Goal: Transaction & Acquisition: Purchase product/service

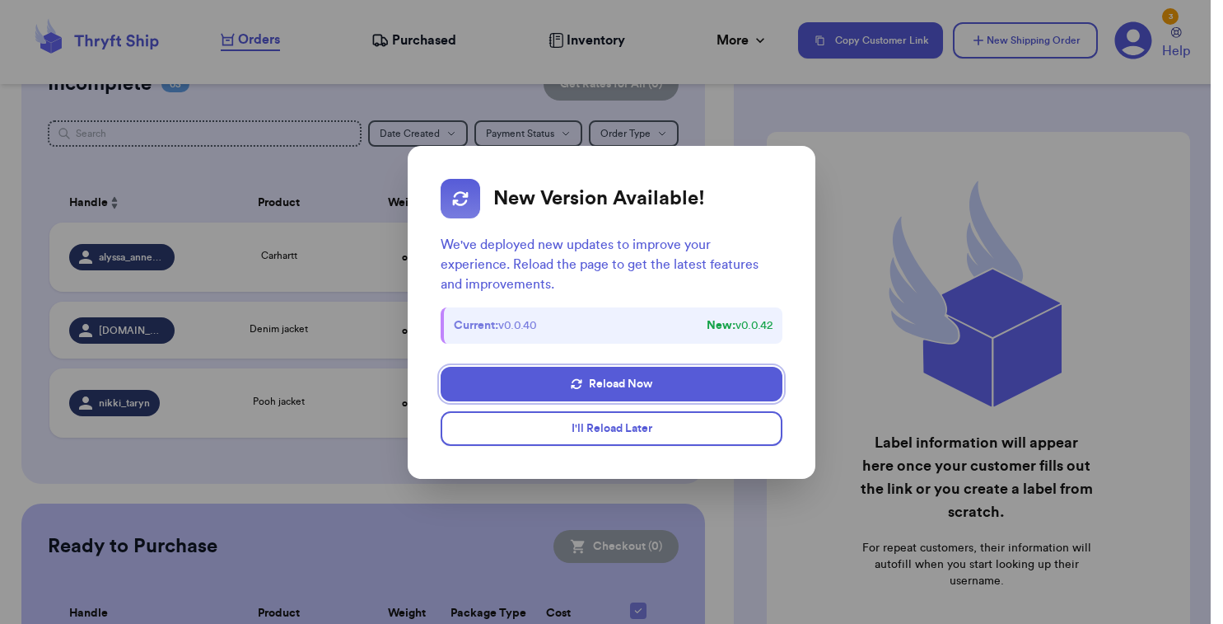
scroll to position [127, 0]
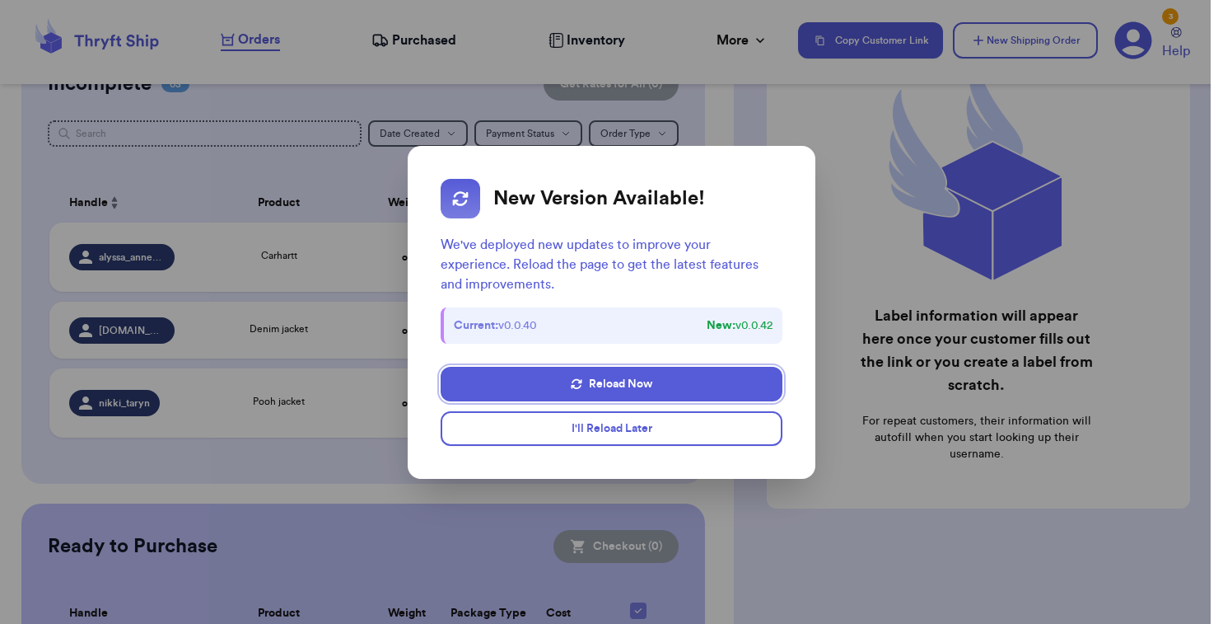
click at [649, 383] on button "Reload Now" at bounding box center [612, 384] width 342 height 35
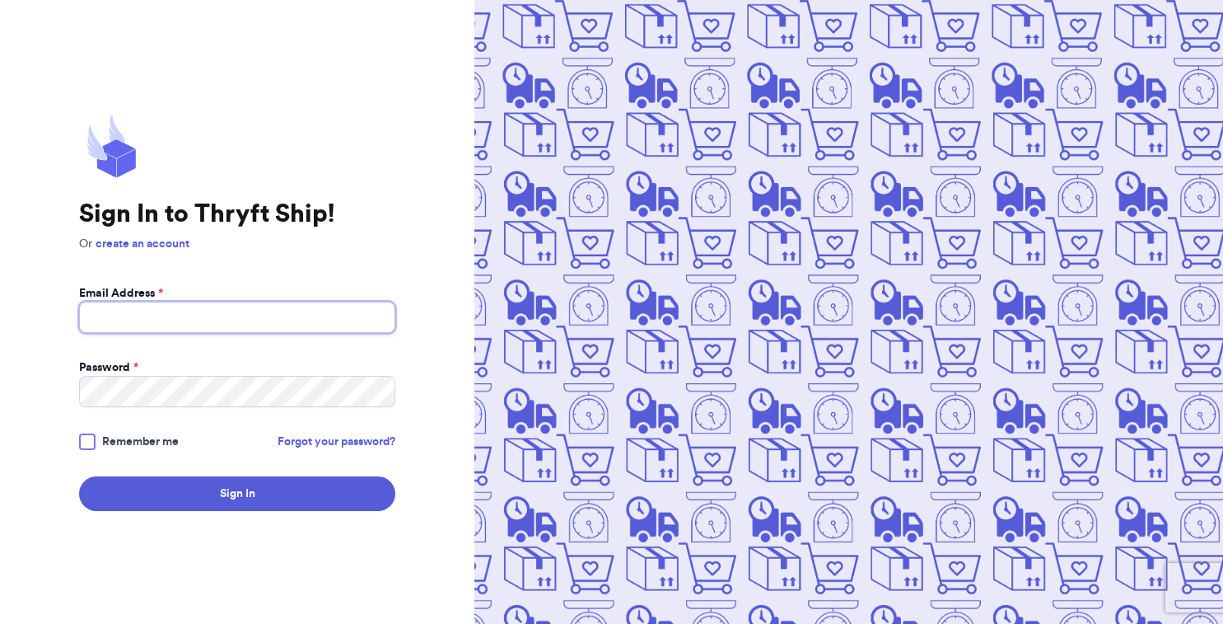
type input "[EMAIL_ADDRESS][DOMAIN_NAME]"
click at [237, 493] on button "Sign In" at bounding box center [237, 493] width 316 height 35
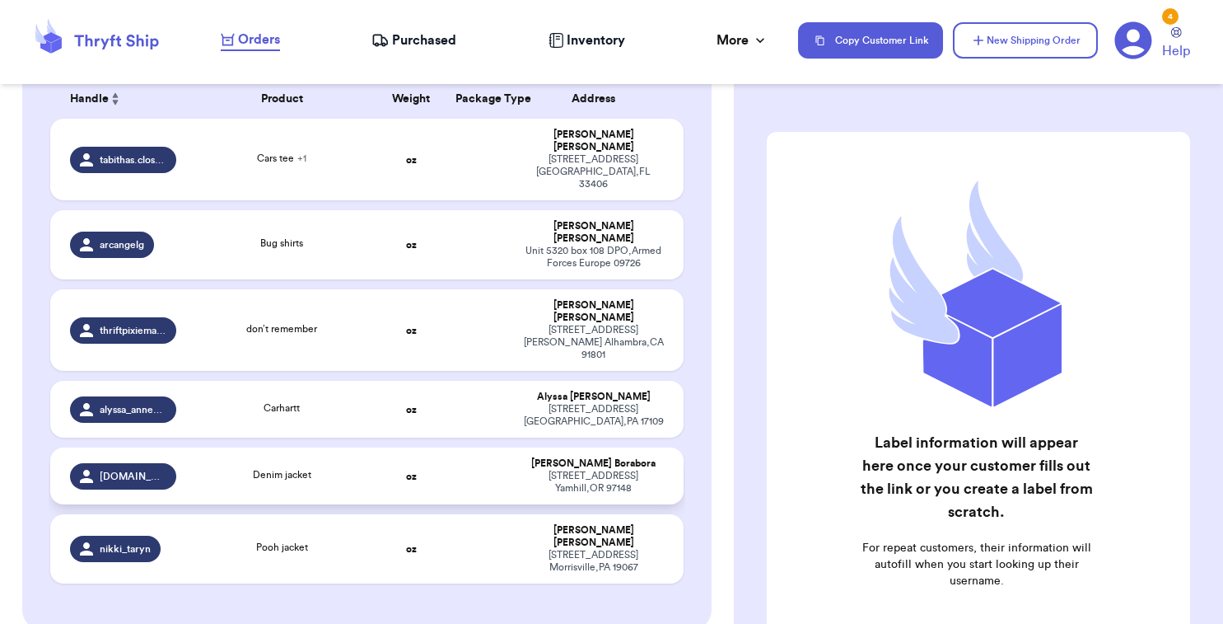
scroll to position [270, 0]
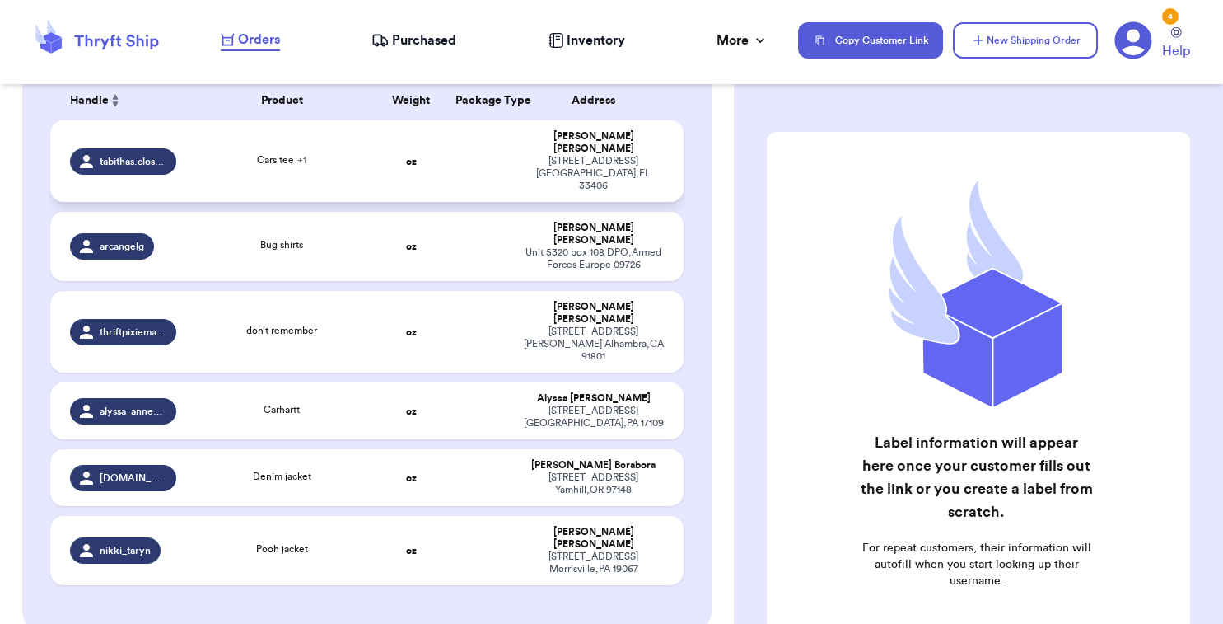
click at [295, 155] on span "Cars tee + 1" at bounding box center [281, 160] width 49 height 10
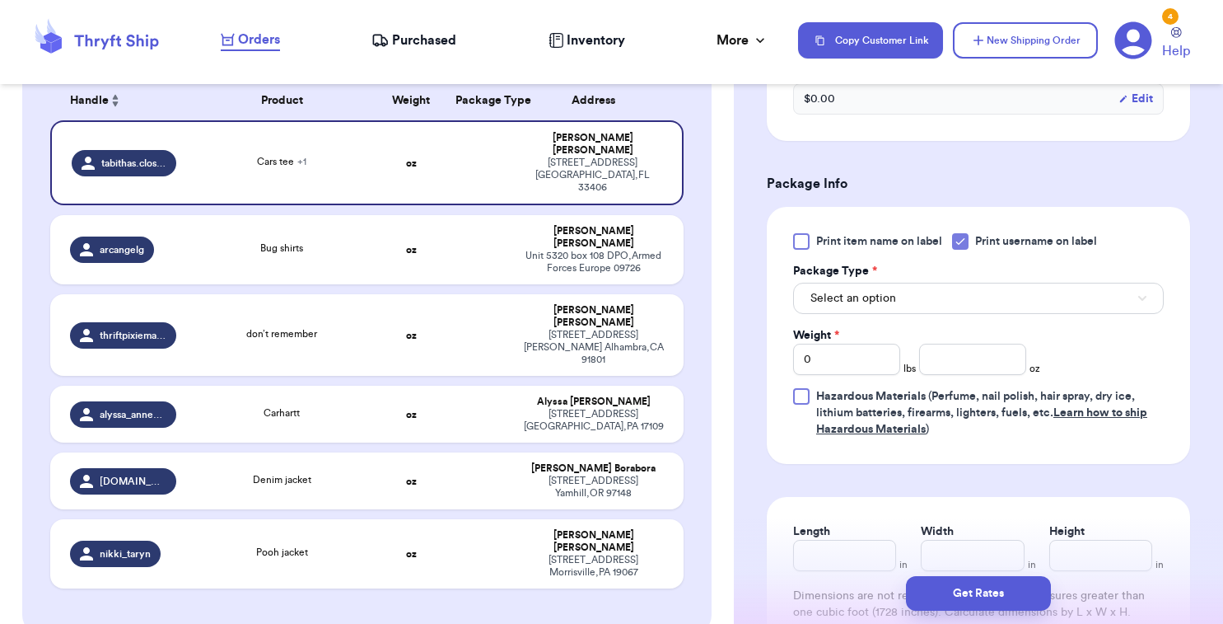
scroll to position [678, 0]
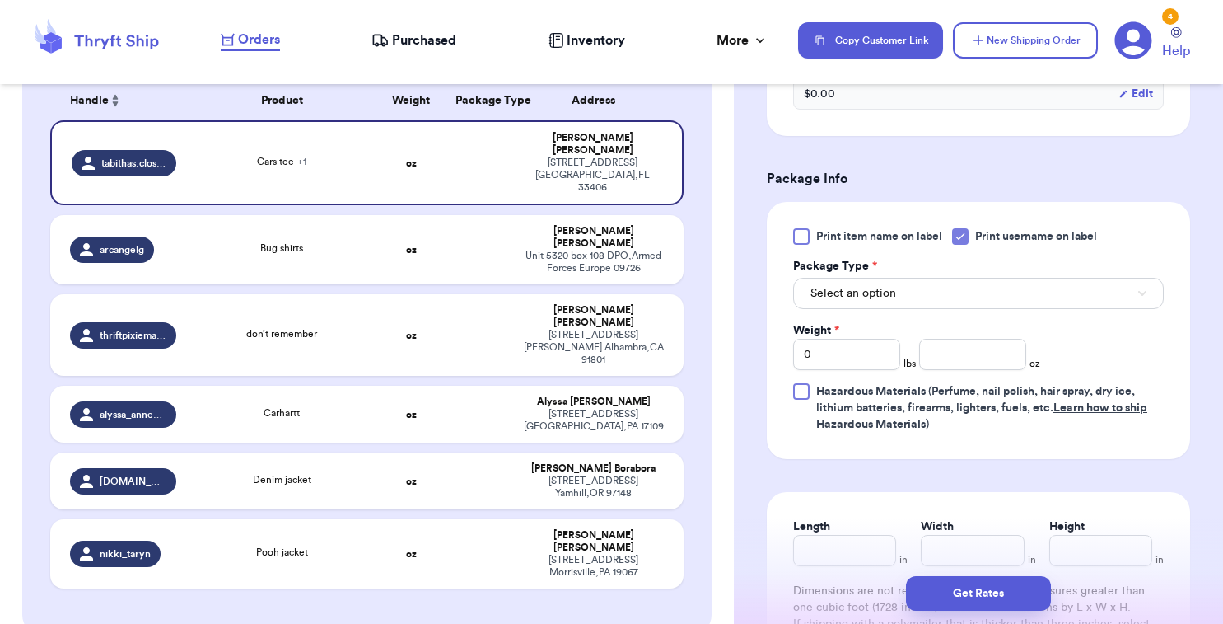
click at [885, 297] on span "Select an option" at bounding box center [854, 293] width 86 height 16
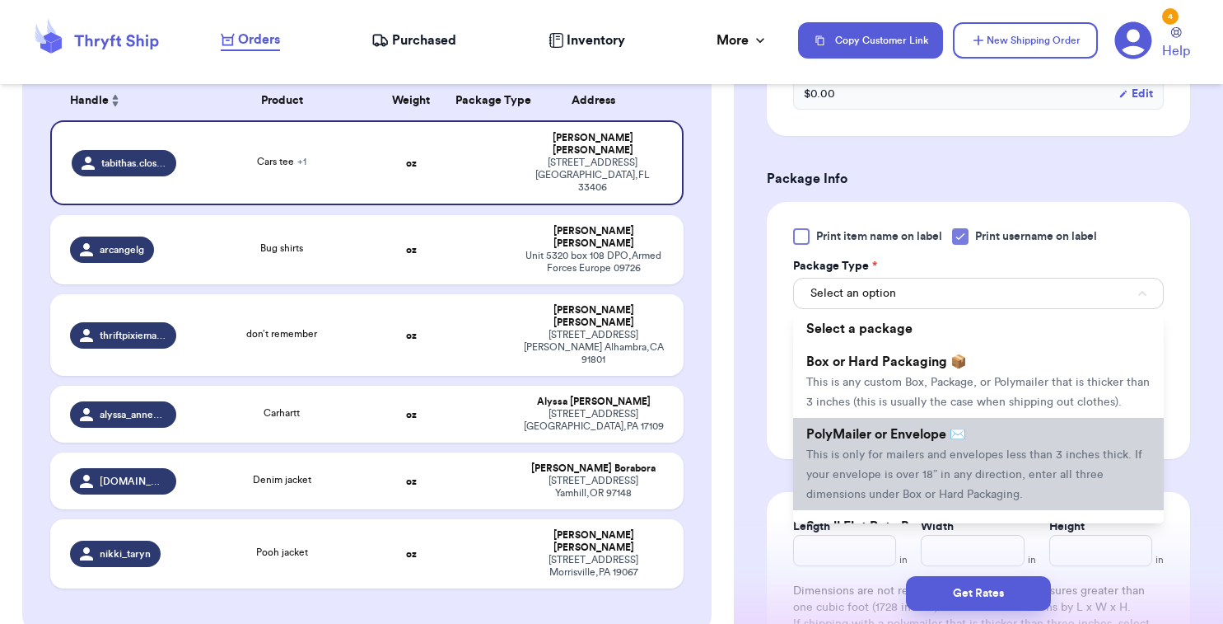
click at [904, 440] on span "PolyMailer or Envelope ✉️" at bounding box center [886, 434] width 160 height 13
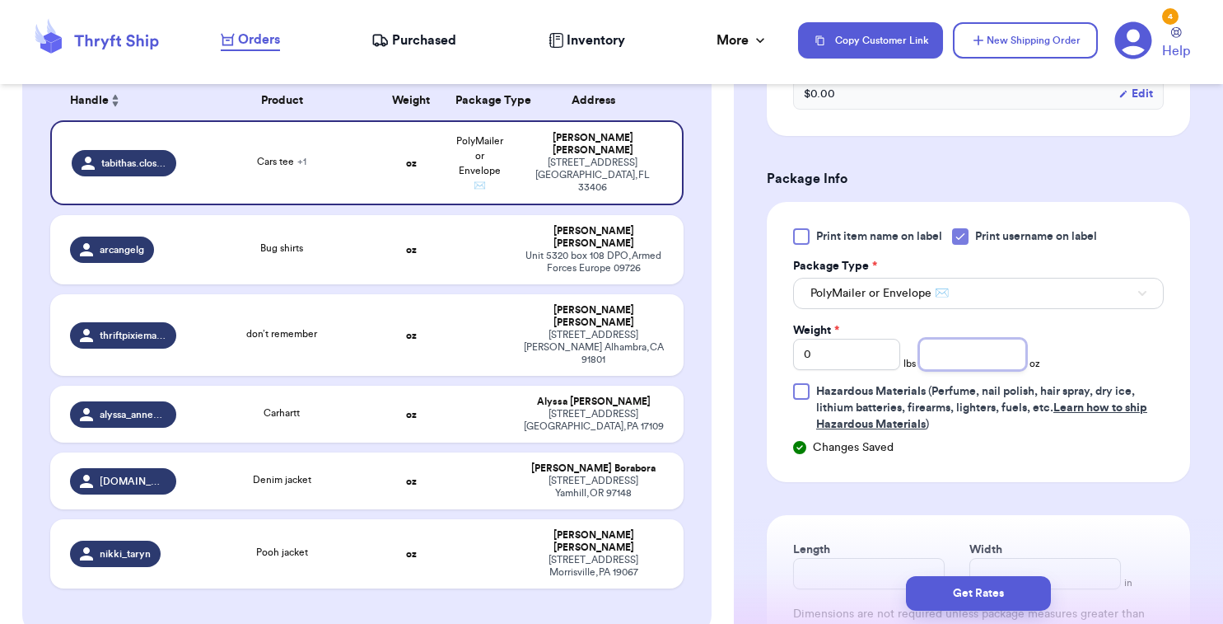
click at [966, 359] on input "number" at bounding box center [972, 354] width 107 height 31
type input "13.8"
click at [964, 512] on form "Shipping Information Delete Label Customer Info Order created: [DATE] 09:22 AM …" at bounding box center [978, 130] width 423 height 1353
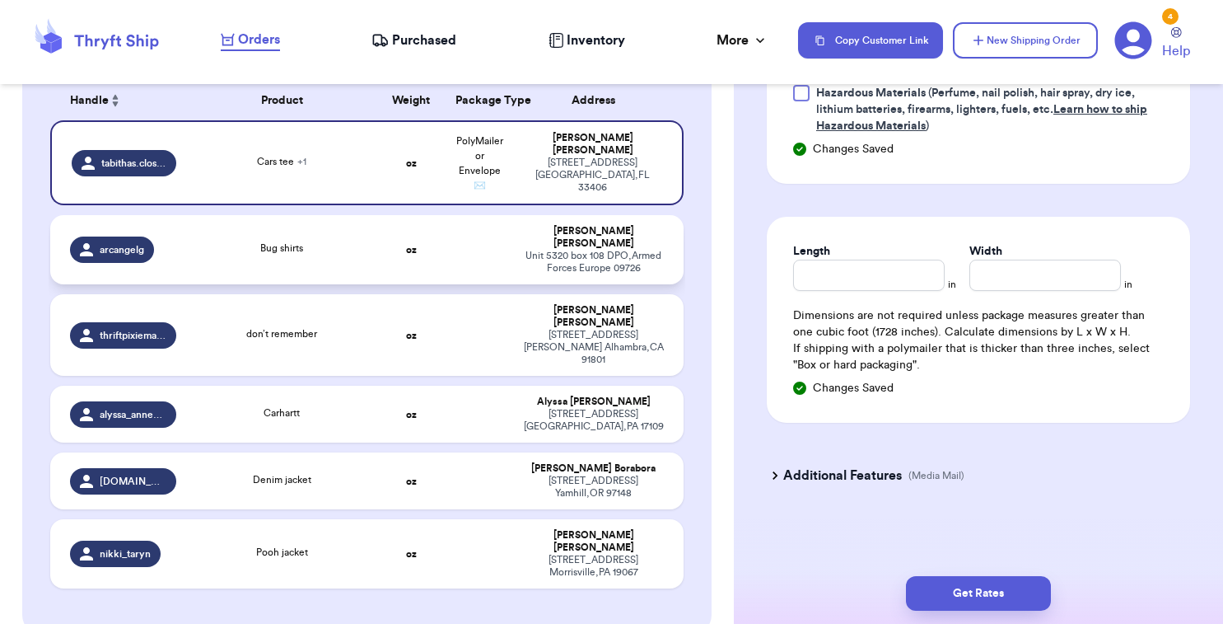
scroll to position [0, 0]
click at [466, 236] on td at bounding box center [480, 249] width 68 height 69
type input "Bug shirts"
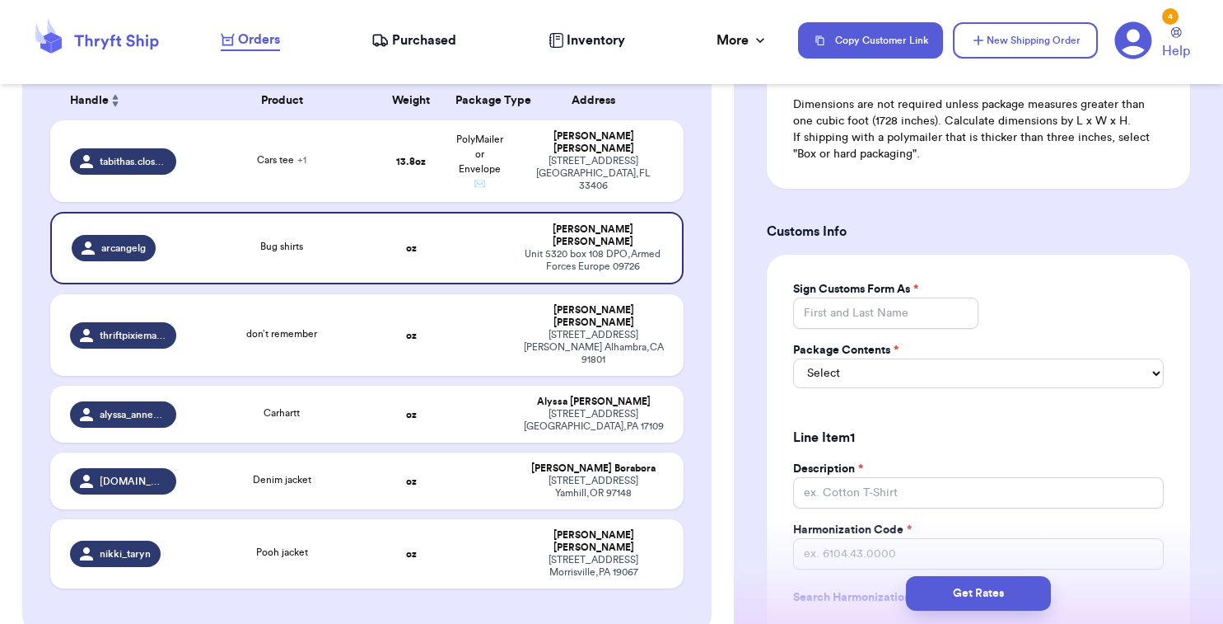
scroll to position [1152, 0]
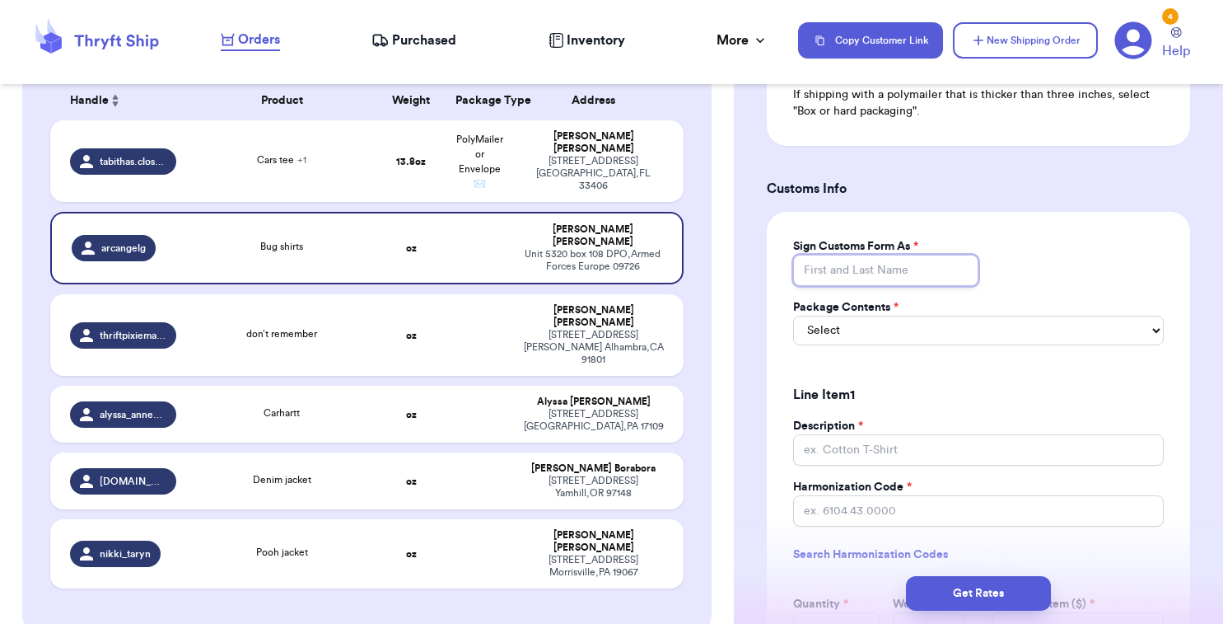
click at [851, 271] on input "Sign Customs Form As *" at bounding box center [885, 270] width 185 height 31
type input "A"
type input "Ab"
type input "Abi"
type input "Abig"
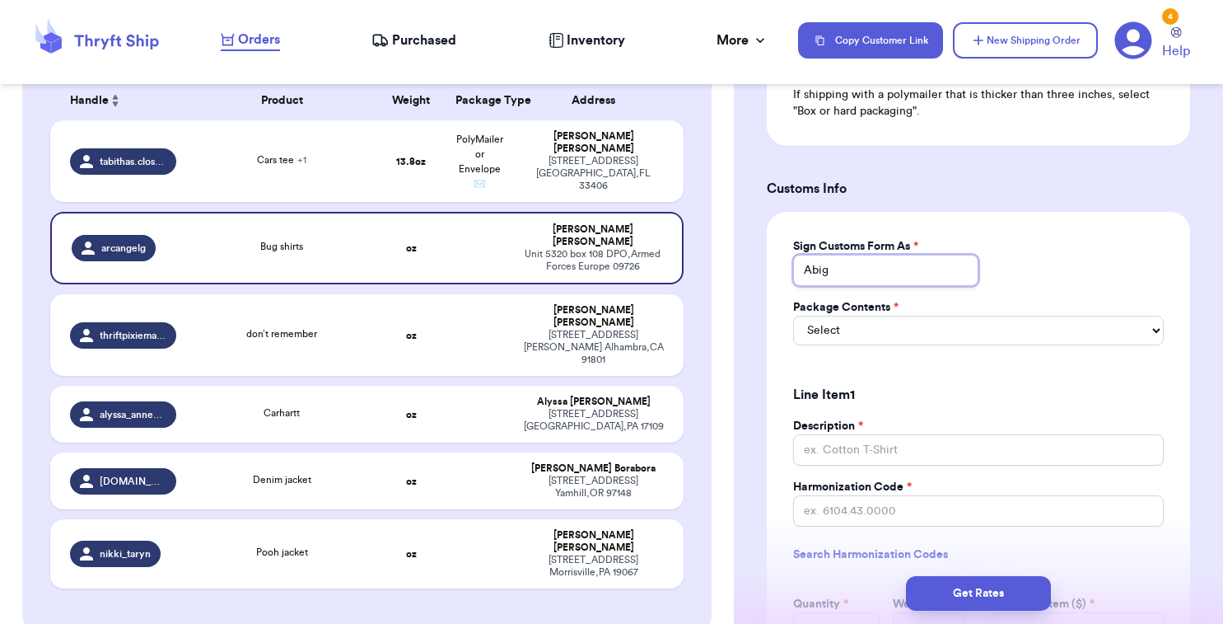
type input "Abiga"
type input "Abigay"
type input "Abigayl"
type input "Abigayle"
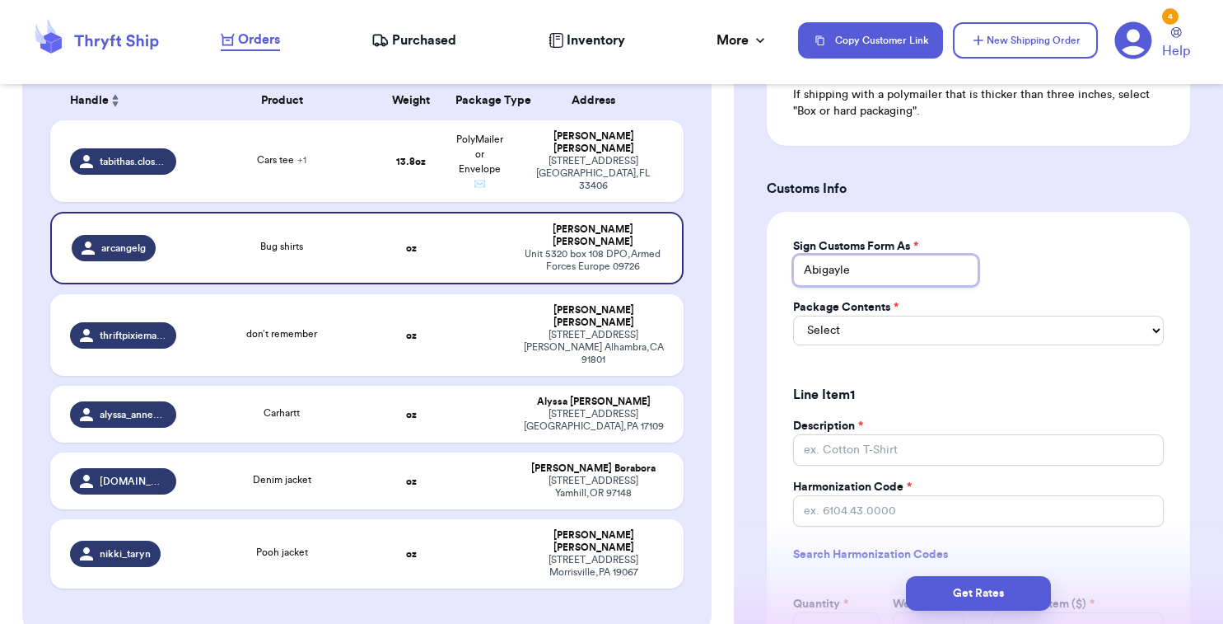
type input "Abigayle T"
type input "Abigayle Ta"
type input "[PERSON_NAME]"
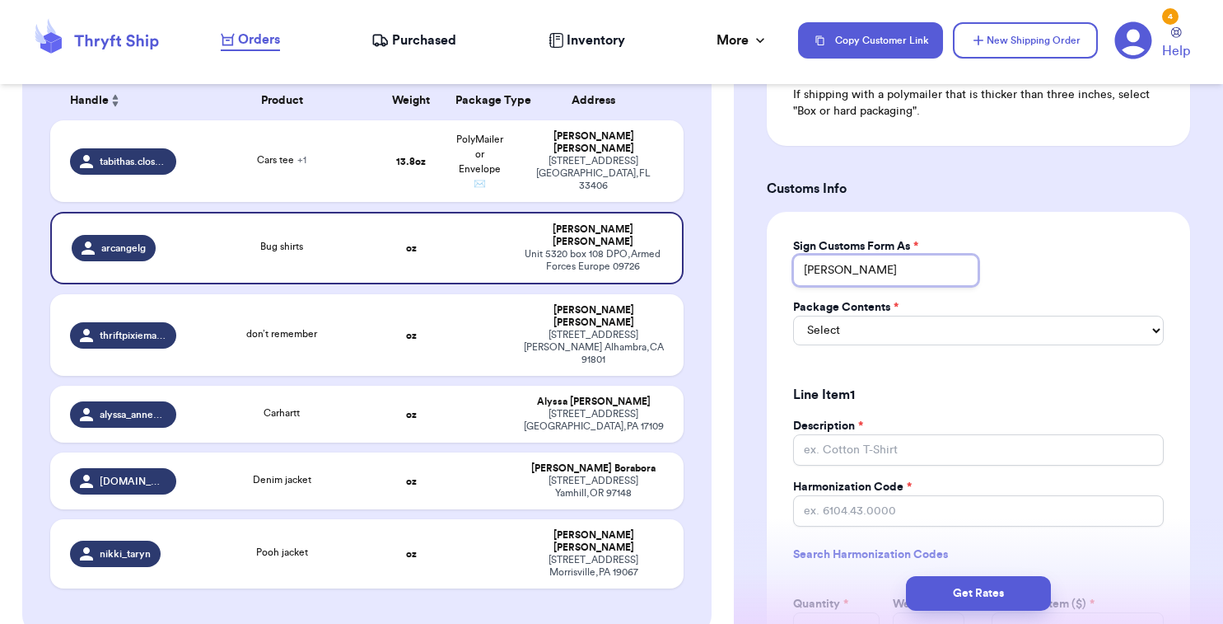
type input "[PERSON_NAME]"
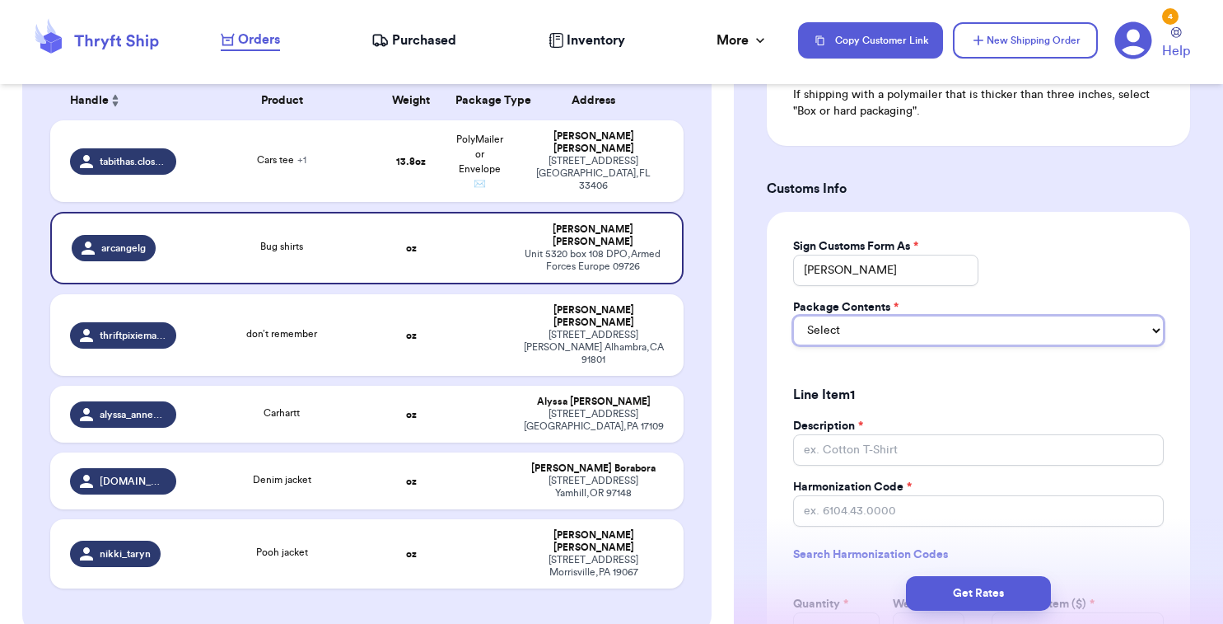
select select "GIFT"
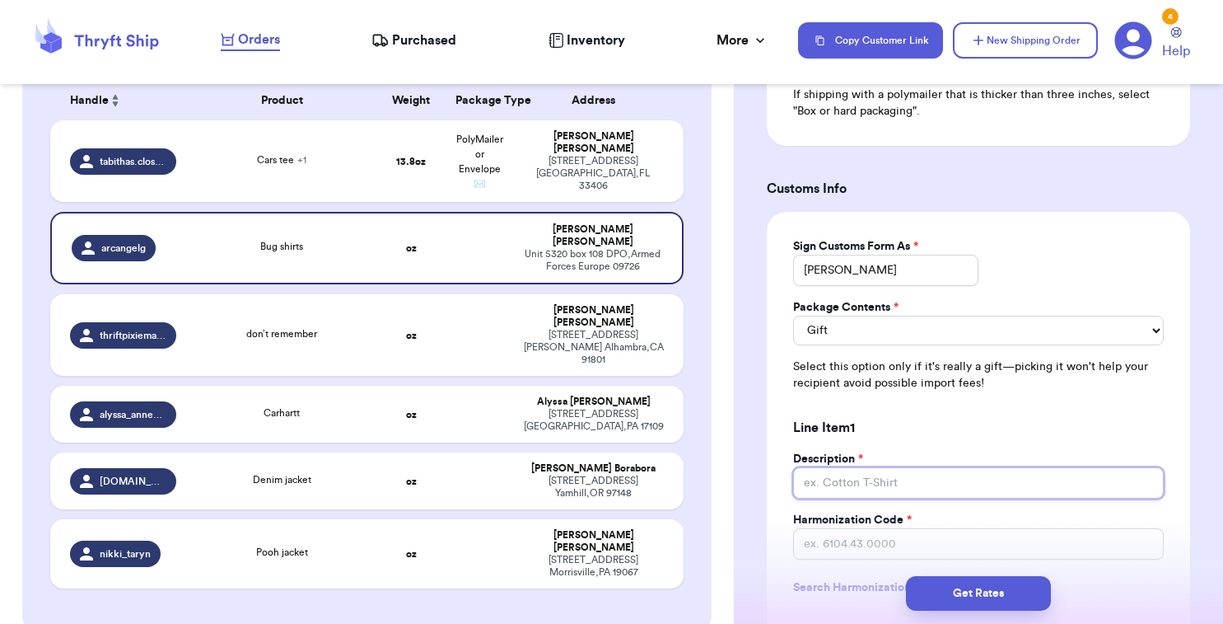
click at [855, 470] on input "Description *" at bounding box center [978, 482] width 371 height 31
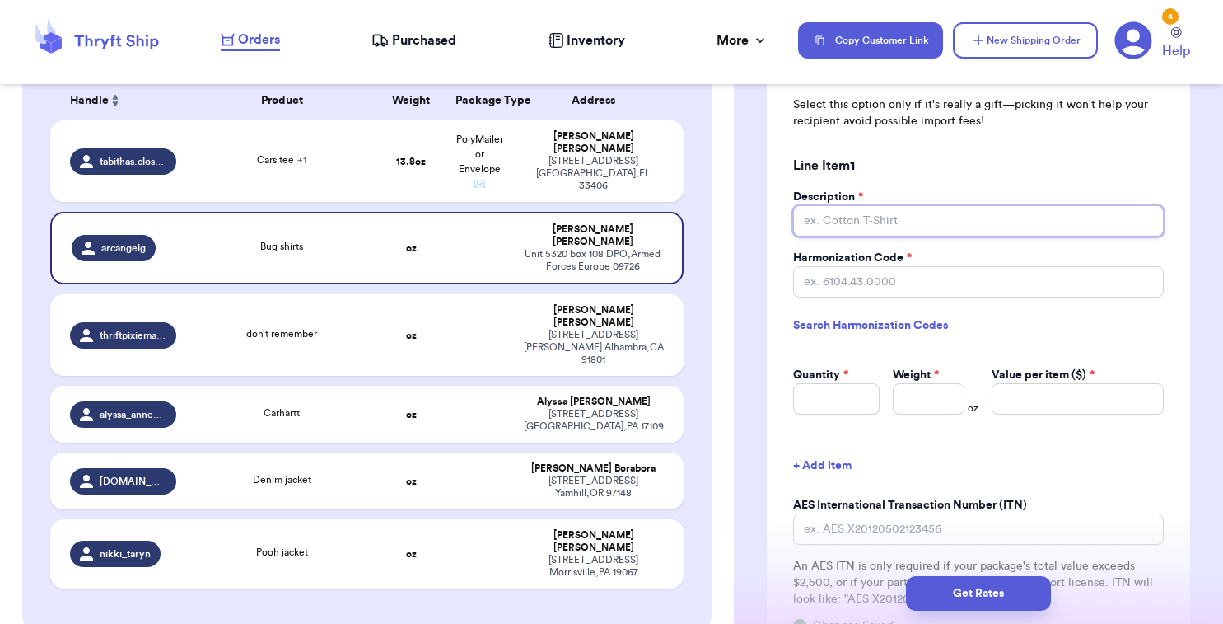
scroll to position [1404, 0]
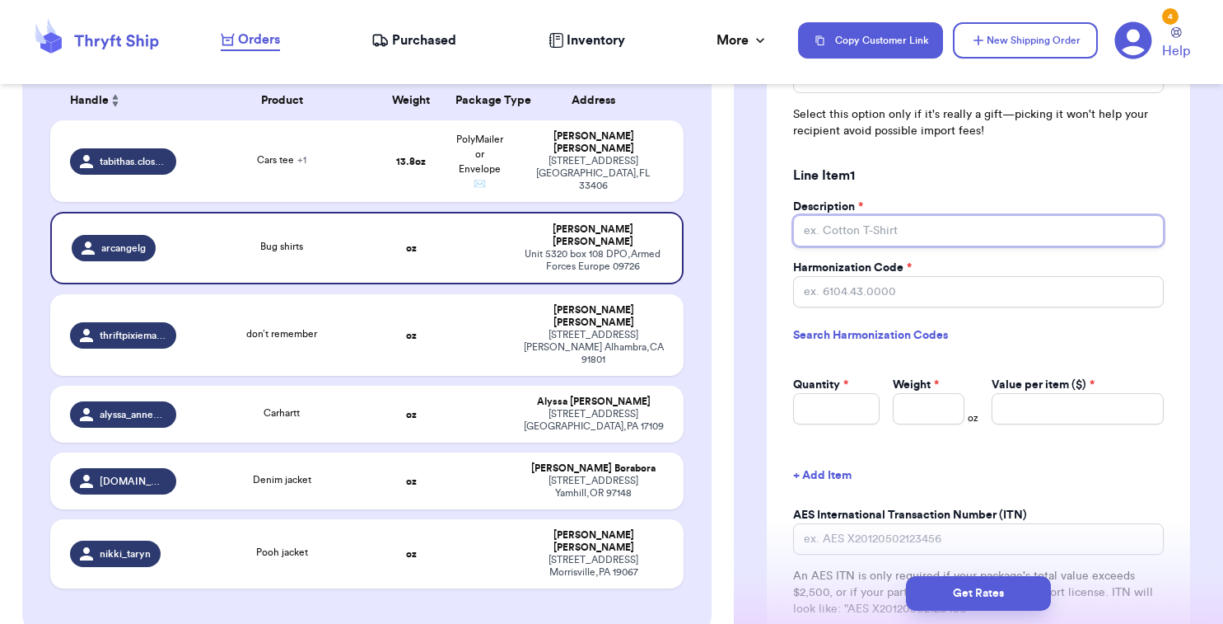
type input "k"
type input "c"
type input "ch"
type input "chi"
type input "chil"
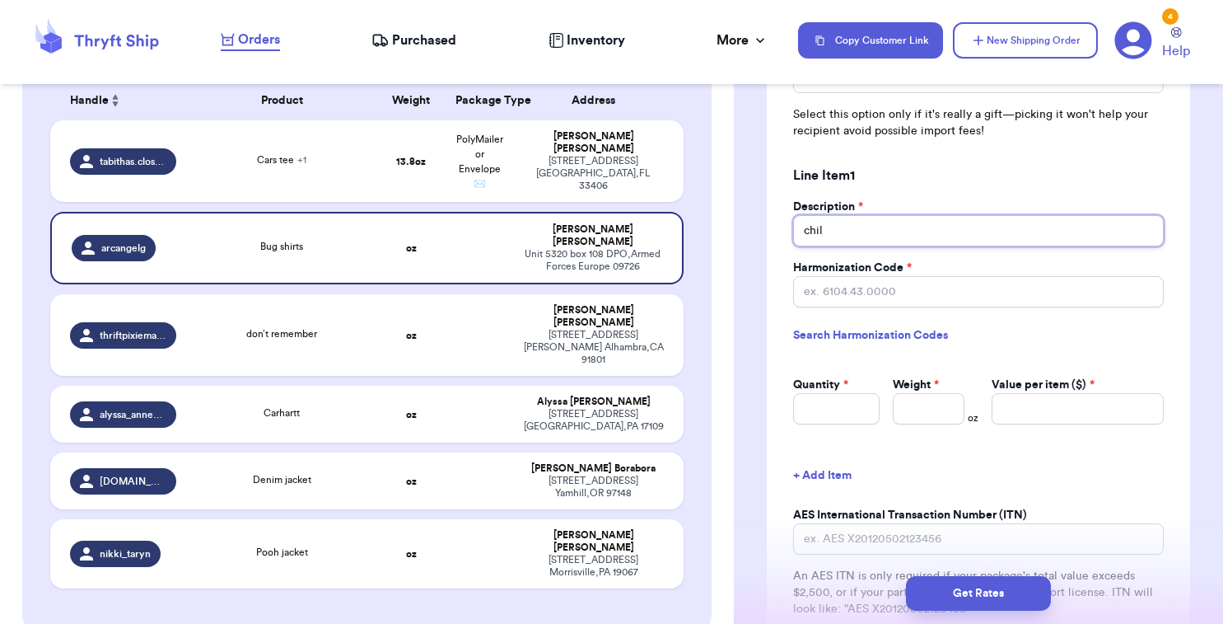
type input "child"
type input "childr"
type input "childre"
type input "children"
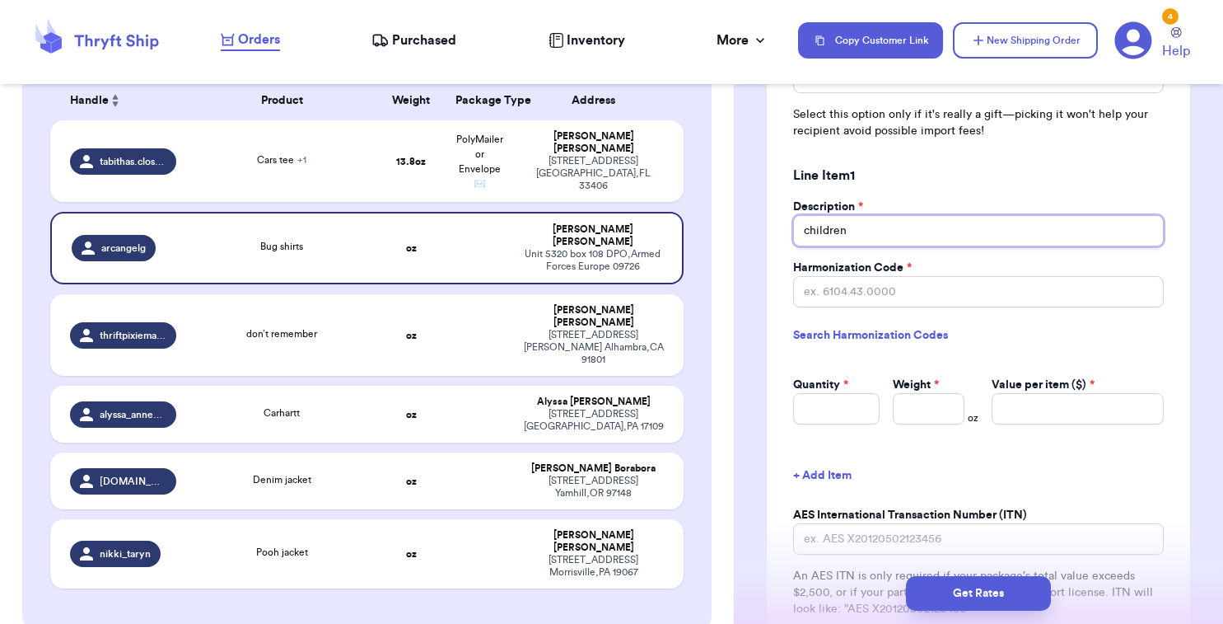
type input "children c"
type input "children cl"
type input "children clo"
type input "children clot"
type input "children cloth"
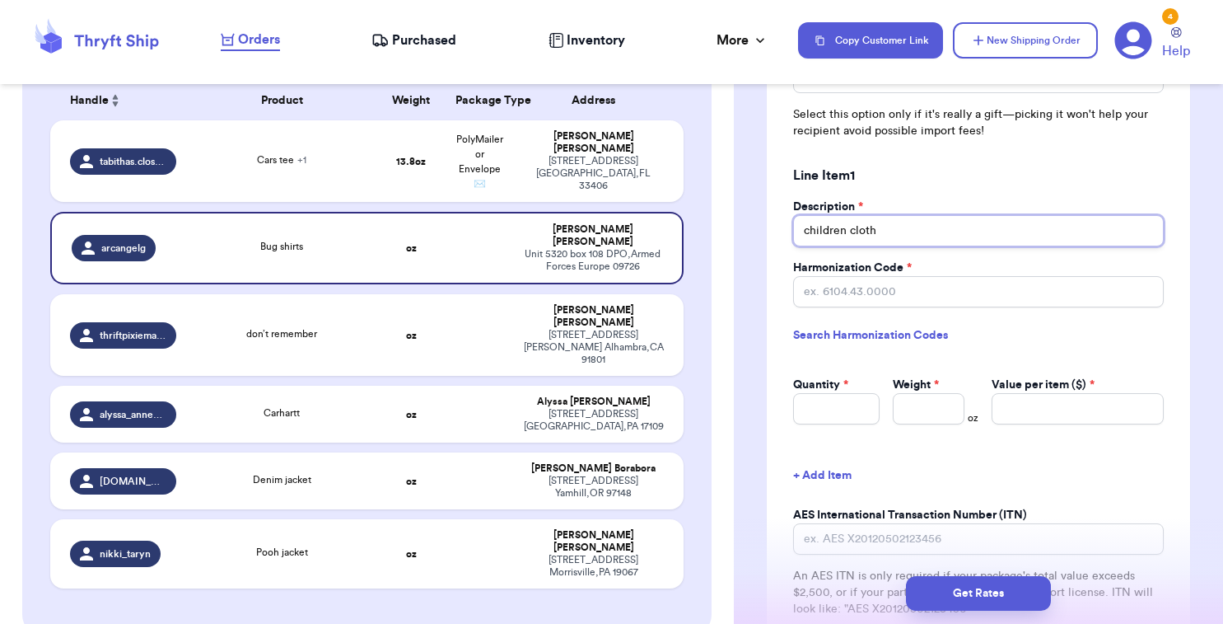
type input "children clothi"
type input "children clothin"
type input "children clothing"
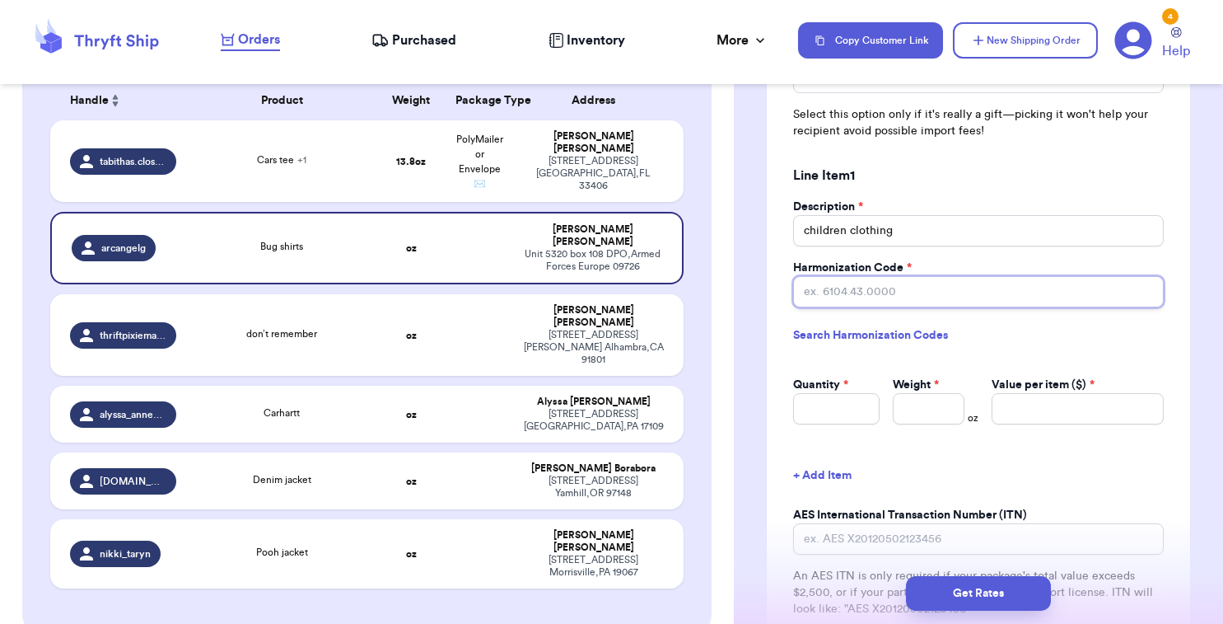
click at [865, 283] on input "Harmonization Code *" at bounding box center [978, 291] width 371 height 31
click at [867, 320] on link "Search Harmonization Codes" at bounding box center [978, 335] width 371 height 30
click at [861, 292] on input "Harmonization Code *" at bounding box center [978, 291] width 371 height 31
paste input "6111.20.0000"
type input "6111.20.0000"
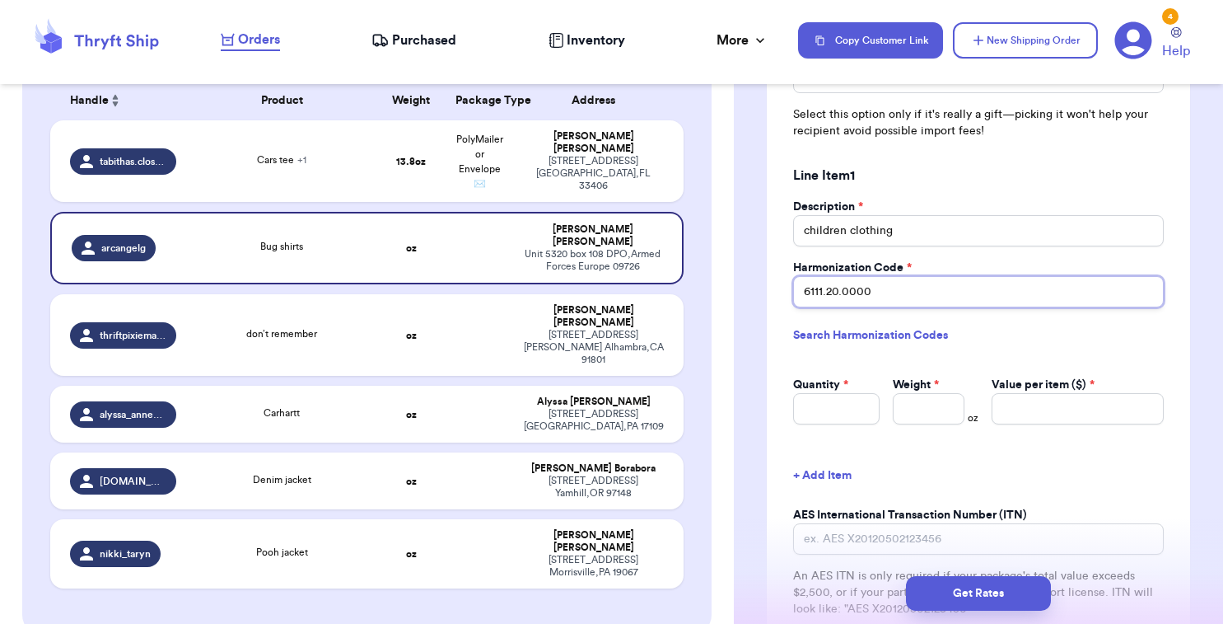
type input "6111.20.0000"
click at [819, 393] on input "Quantity *" at bounding box center [836, 408] width 86 height 31
type input "3"
click at [933, 396] on input "Weight *" at bounding box center [929, 408] width 72 height 31
type input "1"
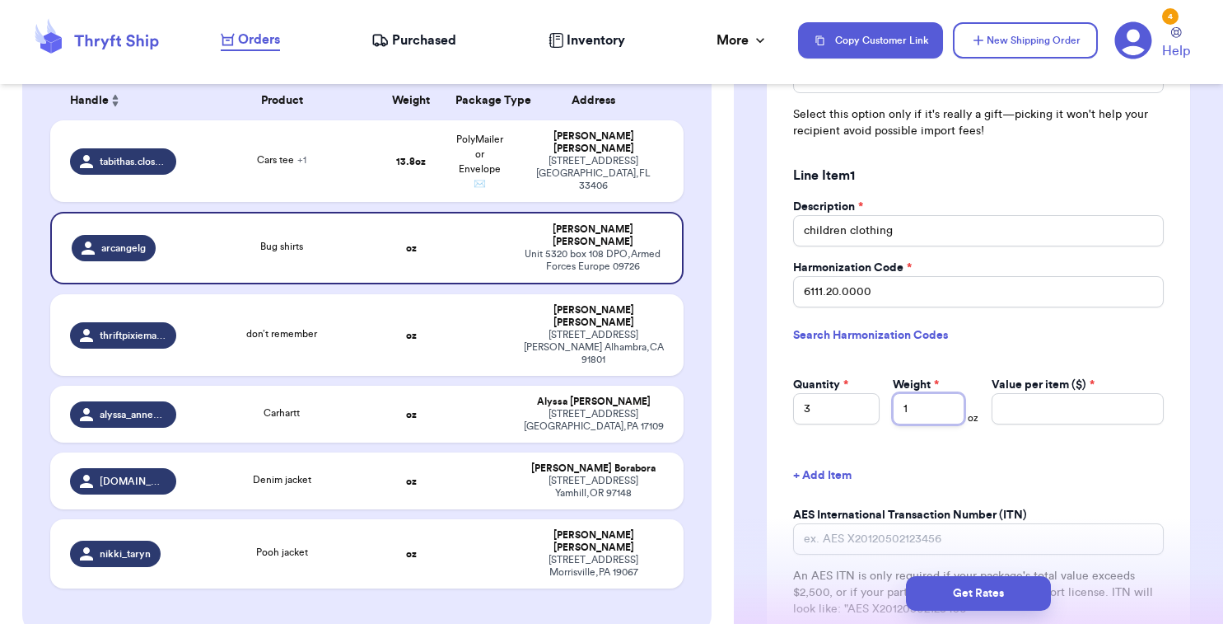
type input "13"
type input "13.3"
click at [1122, 394] on input "Value per item ($) *" at bounding box center [1078, 408] width 172 height 31
type input "5"
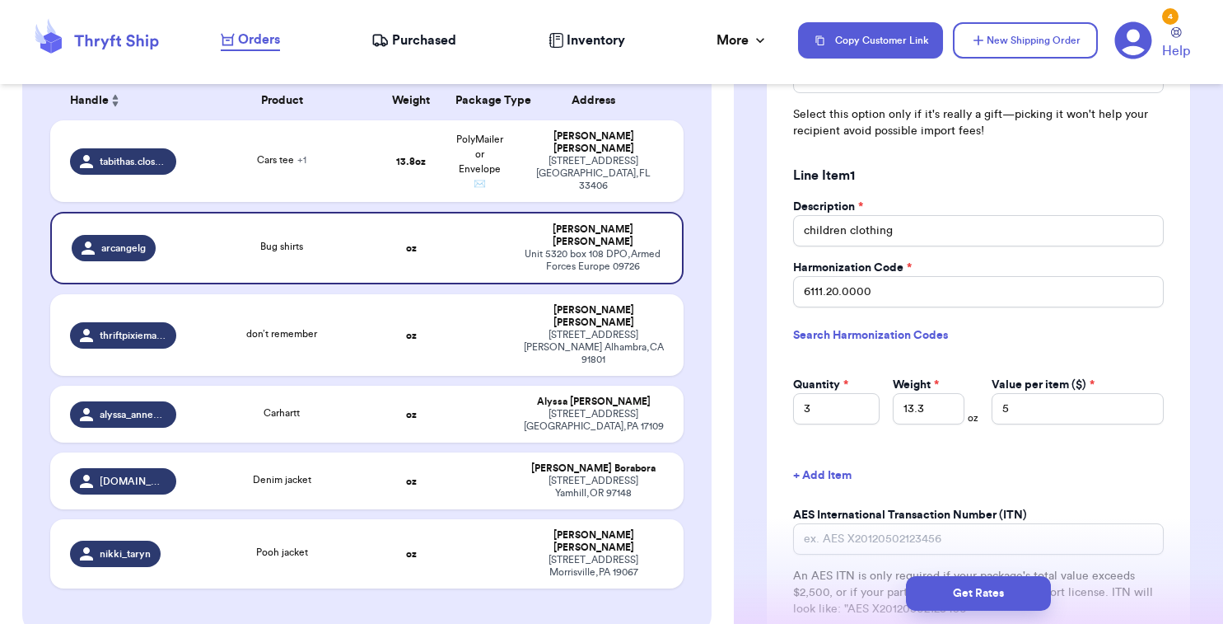
click at [1174, 414] on div "Sign Customs Form As * [PERSON_NAME] Package Contents * Merchandise Gift Docume…" at bounding box center [978, 315] width 423 height 710
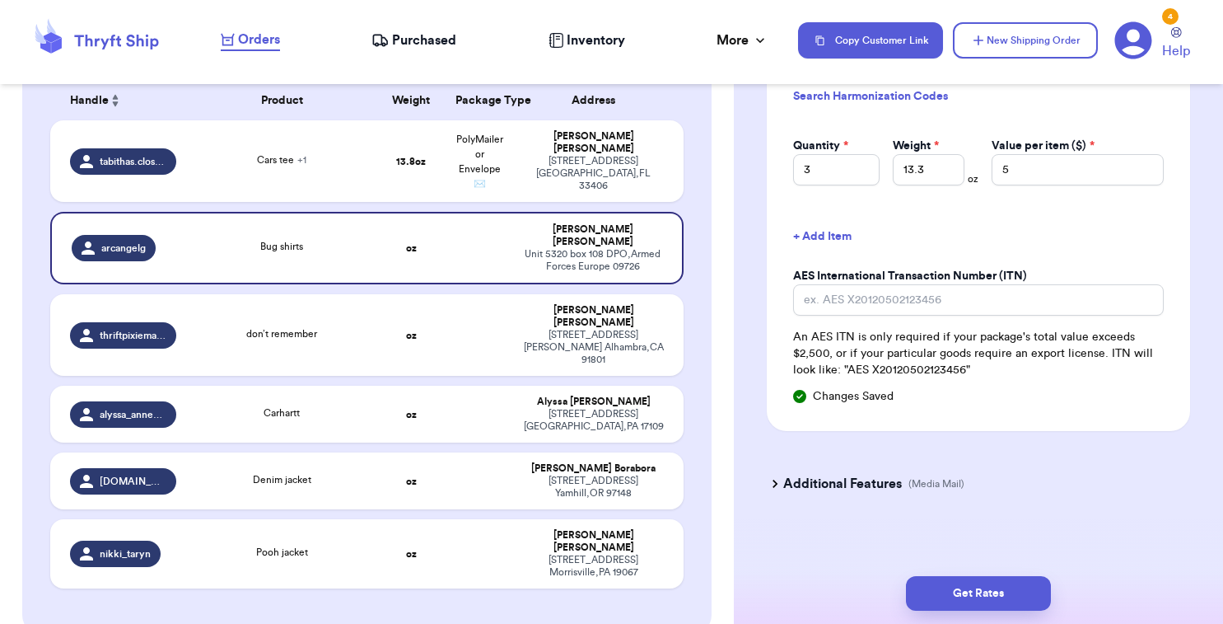
scroll to position [0, 0]
click at [477, 319] on td at bounding box center [480, 335] width 68 height 82
type input "don’t remember"
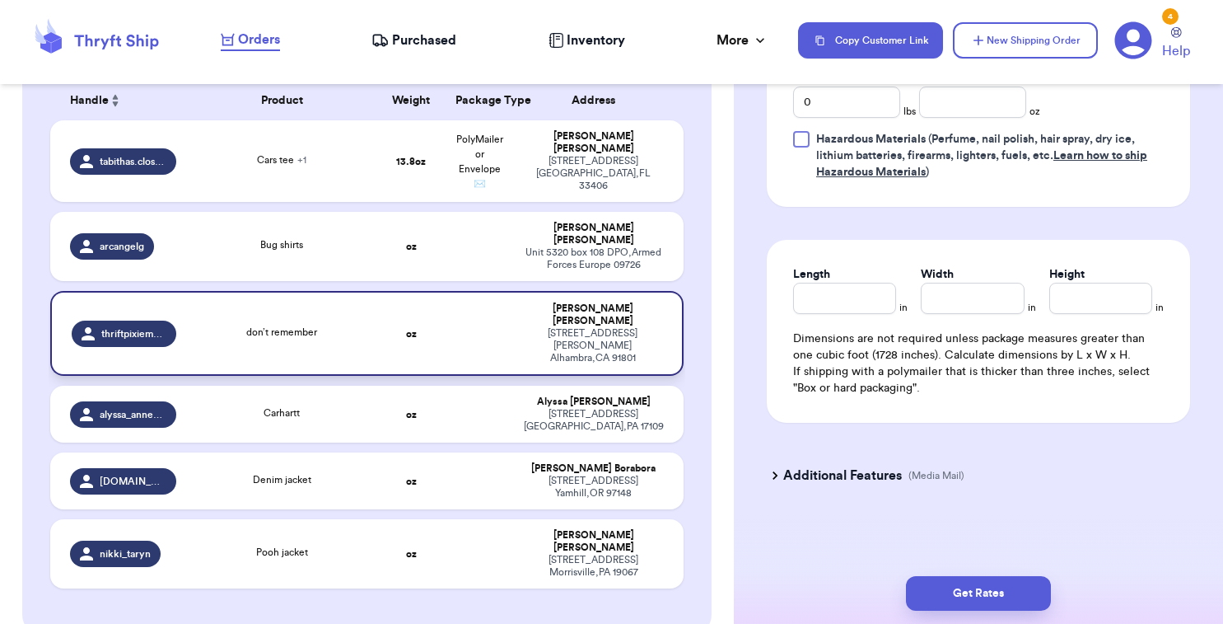
scroll to position [879, 0]
click at [452, 241] on td at bounding box center [480, 246] width 68 height 69
type input "Bug shirts"
select select "GIFT"
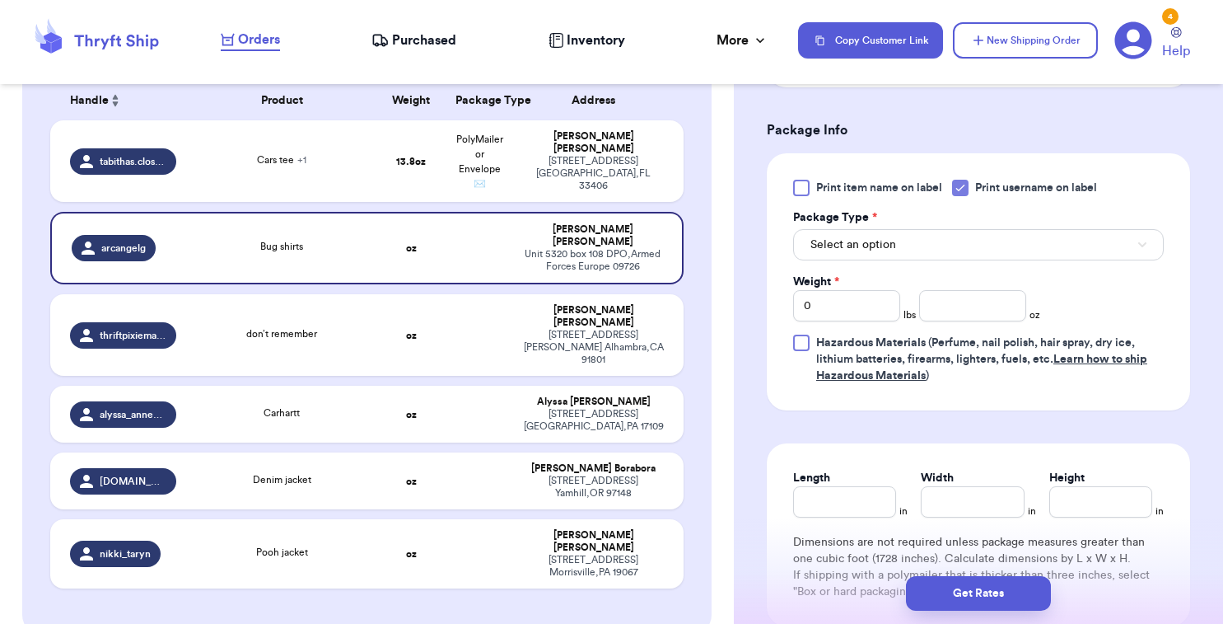
scroll to position [664, 0]
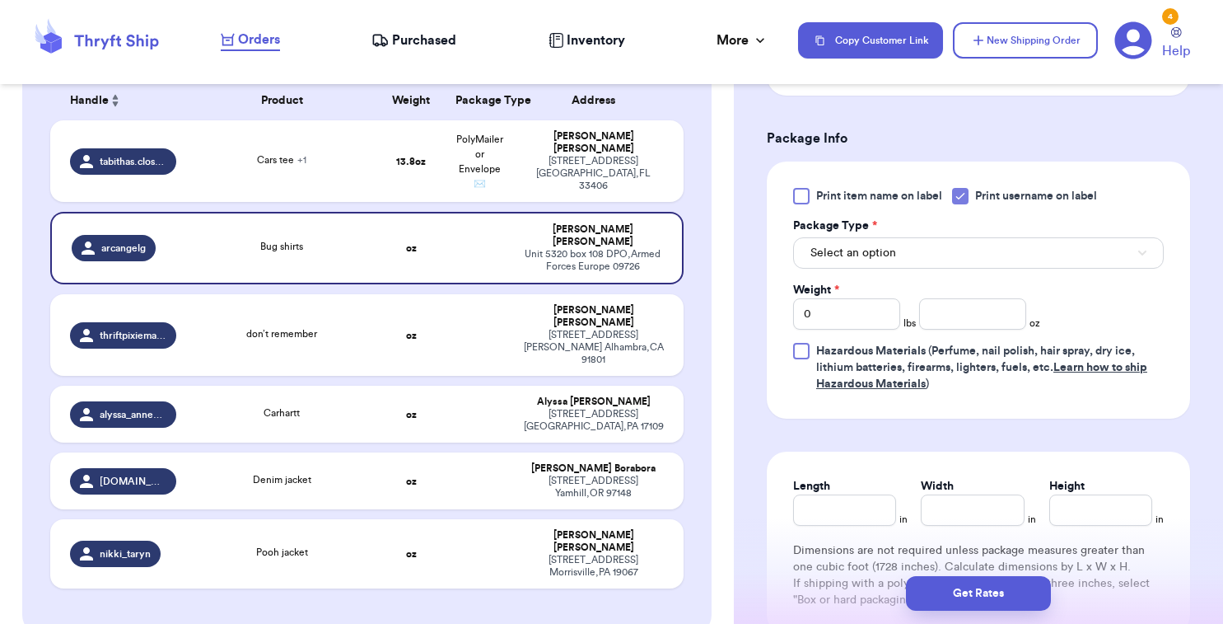
click at [869, 253] on span "Select an option" at bounding box center [854, 253] width 86 height 16
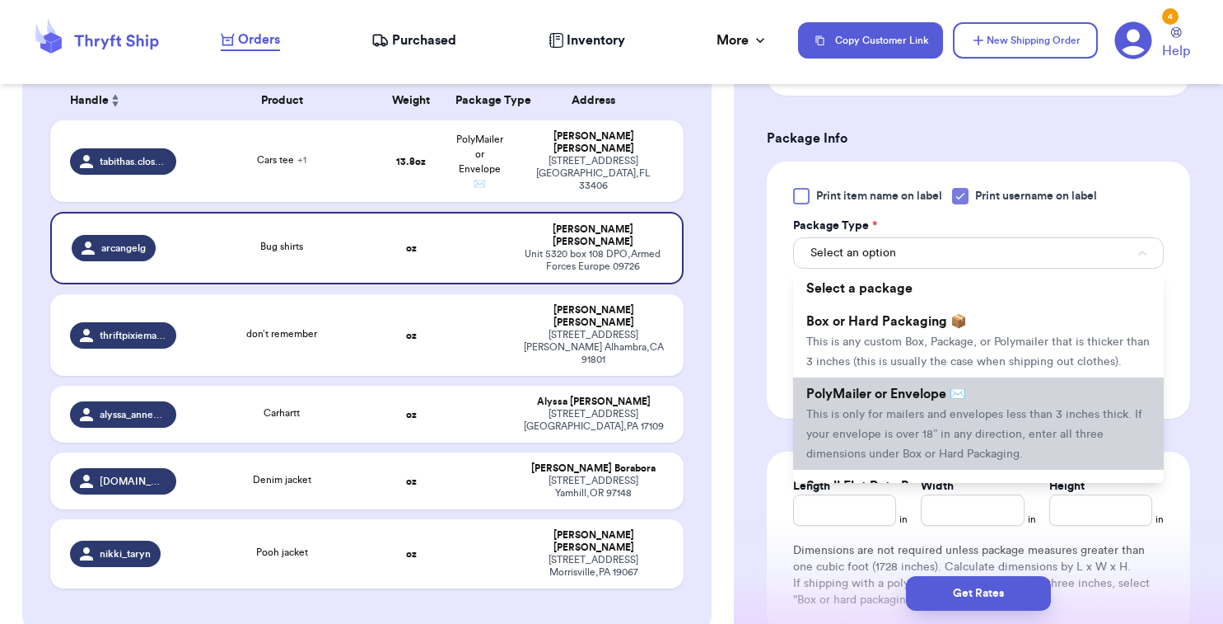
click at [891, 390] on span "PolyMailer or Envelope ✉️" at bounding box center [886, 393] width 160 height 13
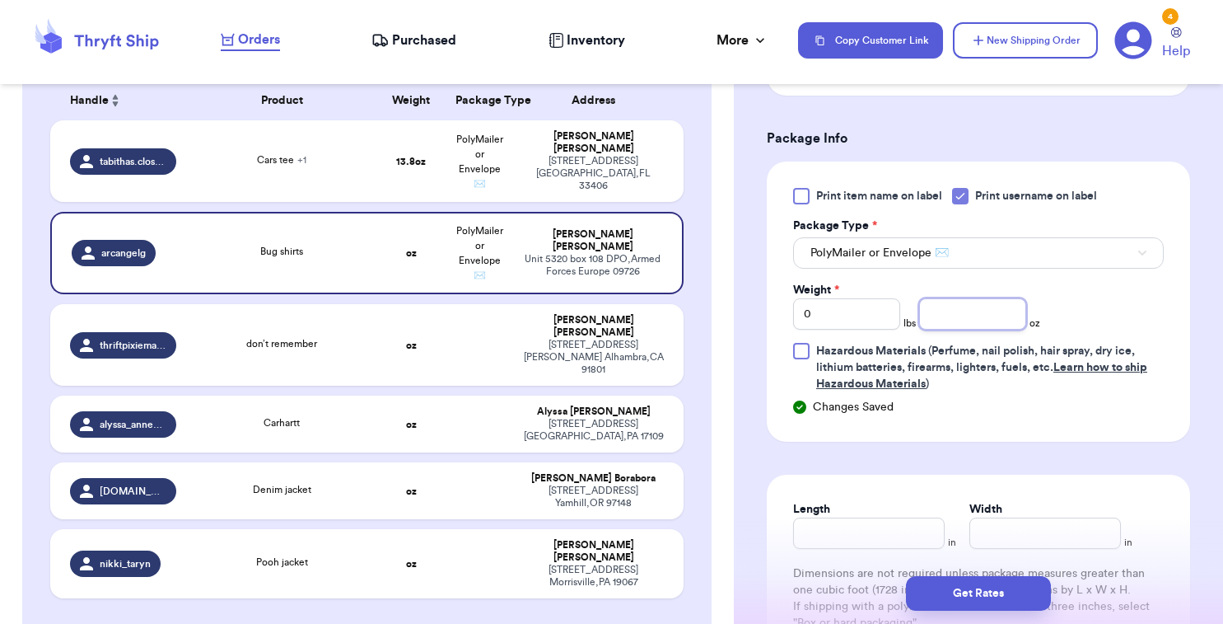
click at [942, 315] on input "number" at bounding box center [972, 313] width 107 height 31
type input "13.3"
click at [913, 456] on form "Shipping Information Delete Label Customer Info Order created: [DATE] 02:41 AM …" at bounding box center [978, 492] width 423 height 2048
click at [371, 329] on td "don’t remember" at bounding box center [281, 345] width 191 height 82
type input "don’t remember"
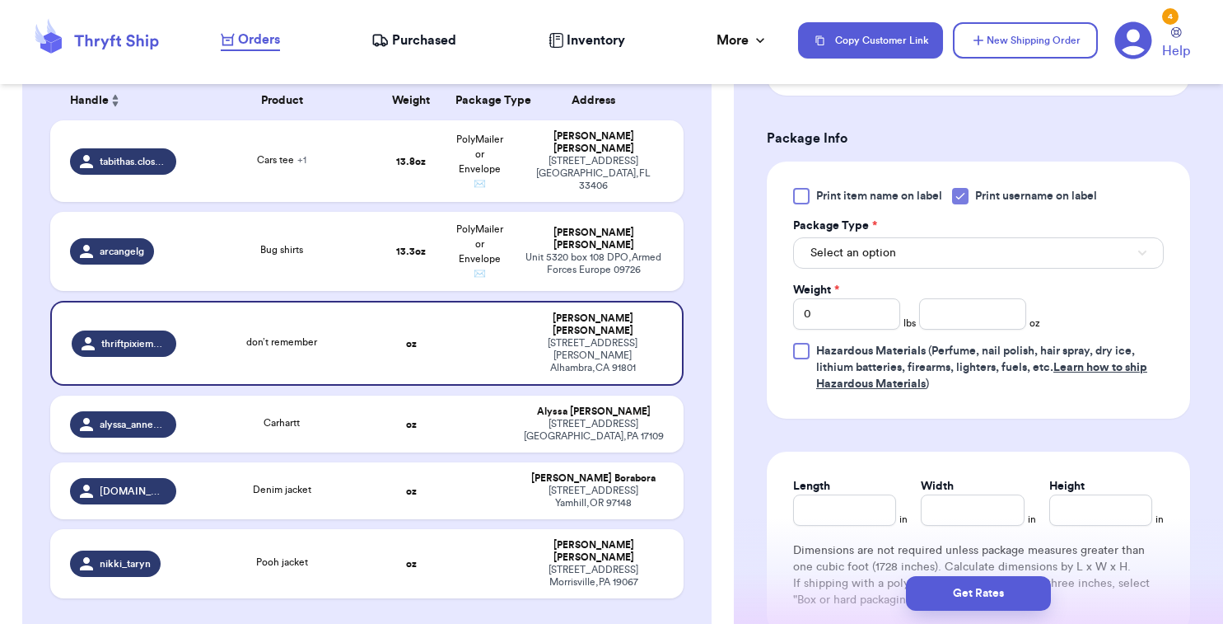
click at [857, 259] on span "Select an option" at bounding box center [854, 253] width 86 height 16
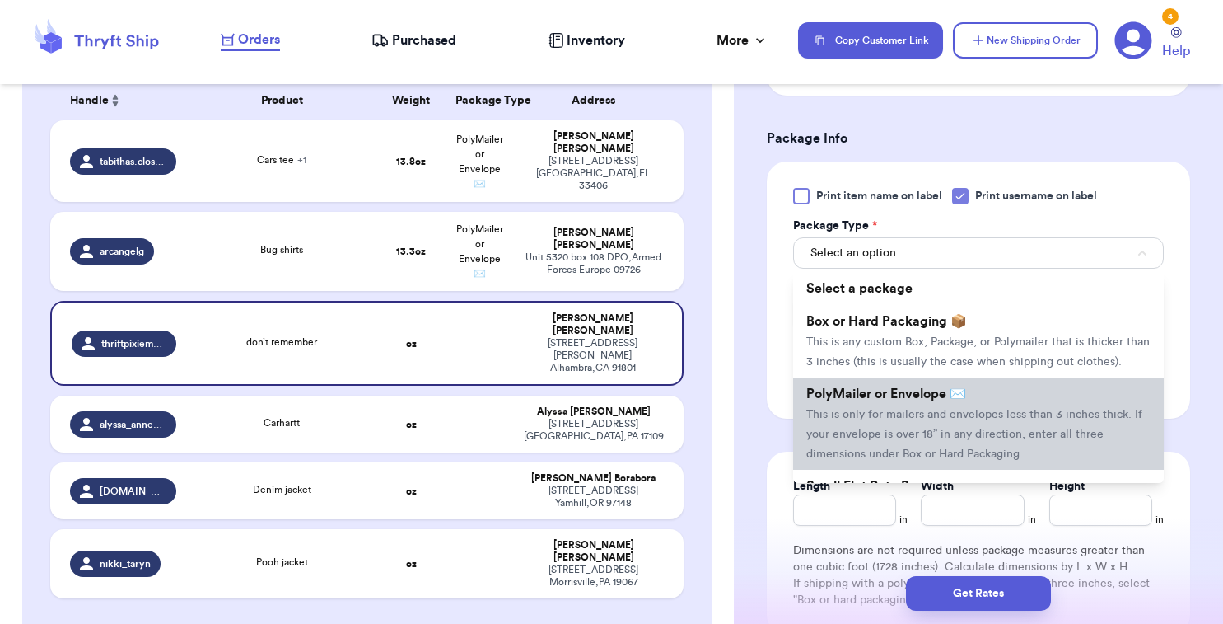
click at [890, 399] on span "PolyMailer or Envelope ✉️" at bounding box center [886, 393] width 160 height 13
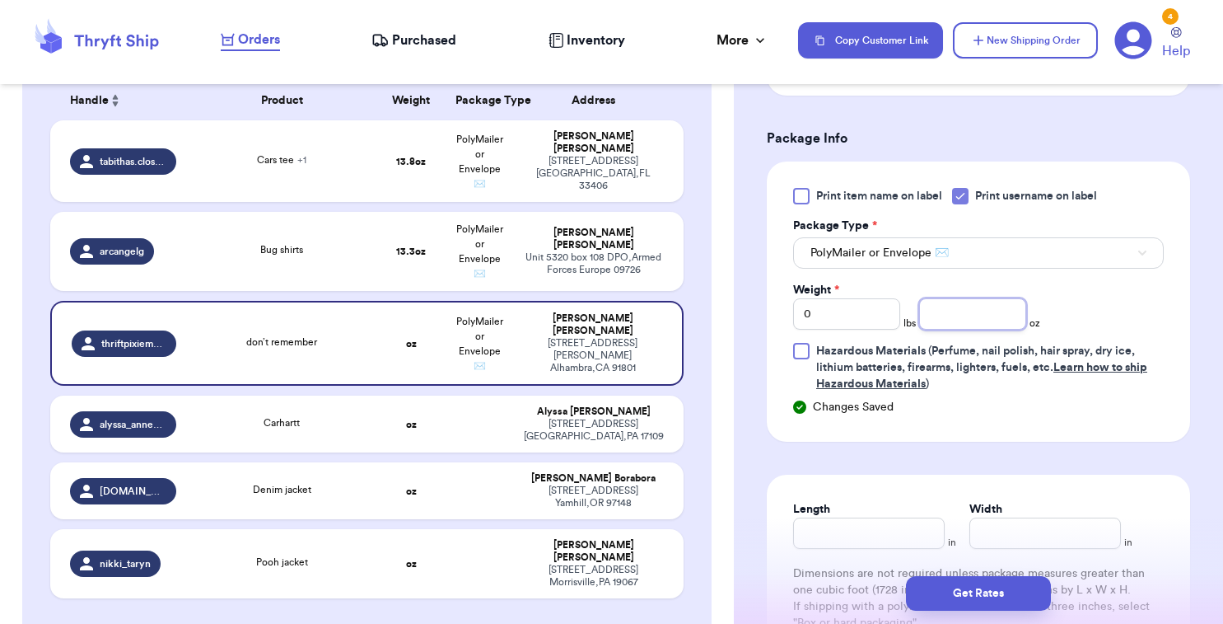
click at [962, 316] on input "number" at bounding box center [972, 313] width 107 height 31
type input "15.1"
click at [348, 414] on td "Carhartt" at bounding box center [281, 423] width 191 height 57
type input "Carhartt"
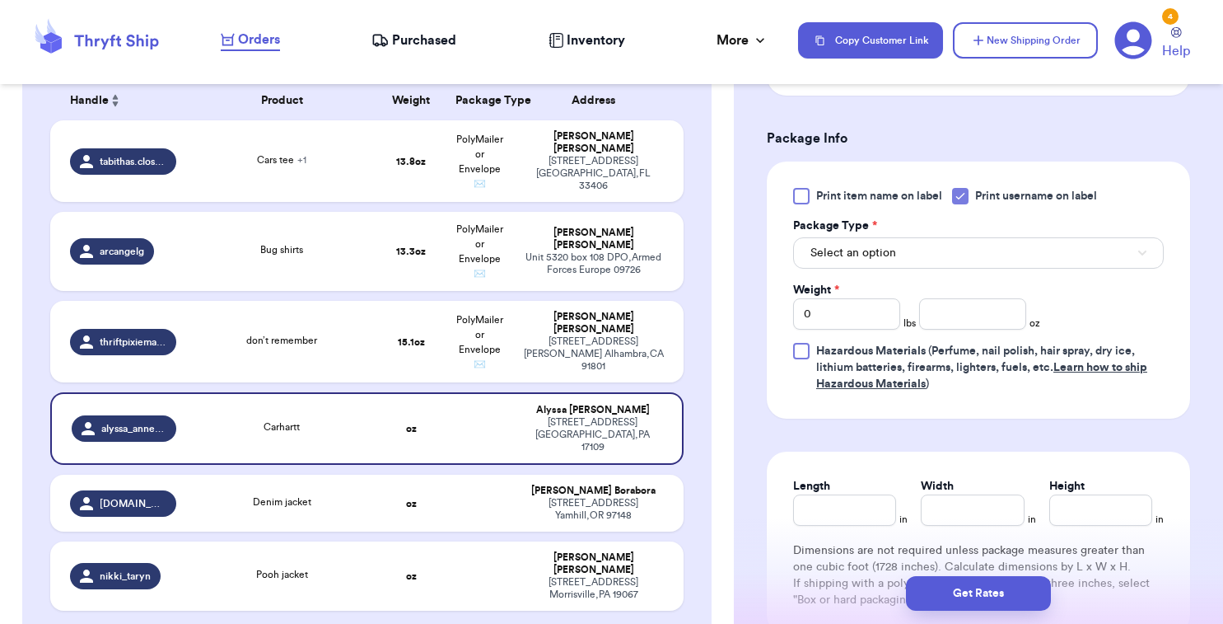
click at [892, 252] on span "Select an option" at bounding box center [854, 253] width 86 height 16
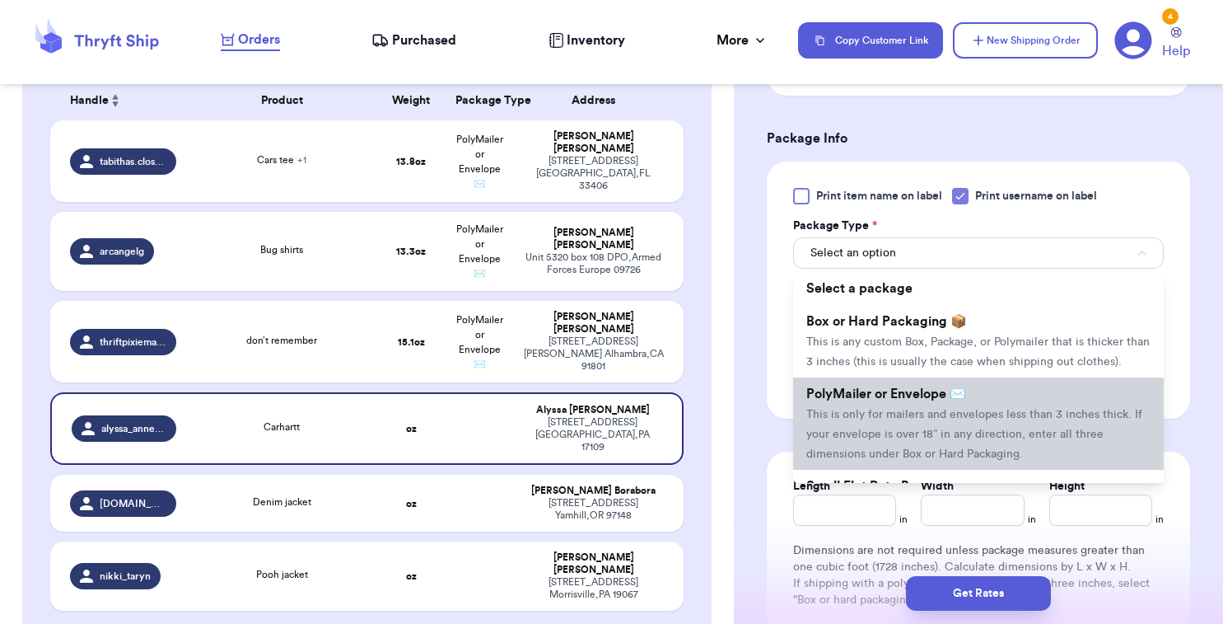
click at [881, 408] on li "PolyMailer or Envelope ✉️ This is only for mailers and envelopes less than 3 in…" at bounding box center [978, 423] width 371 height 92
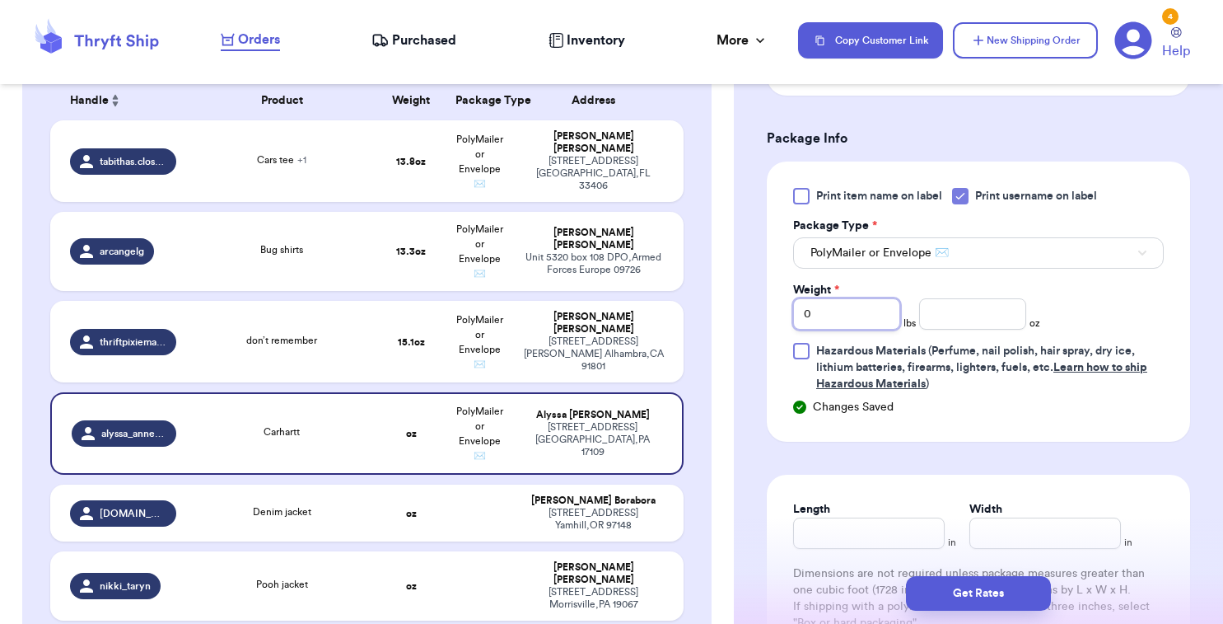
click at [831, 312] on input "0" at bounding box center [846, 313] width 107 height 31
type input "02"
type input "0"
type input "2"
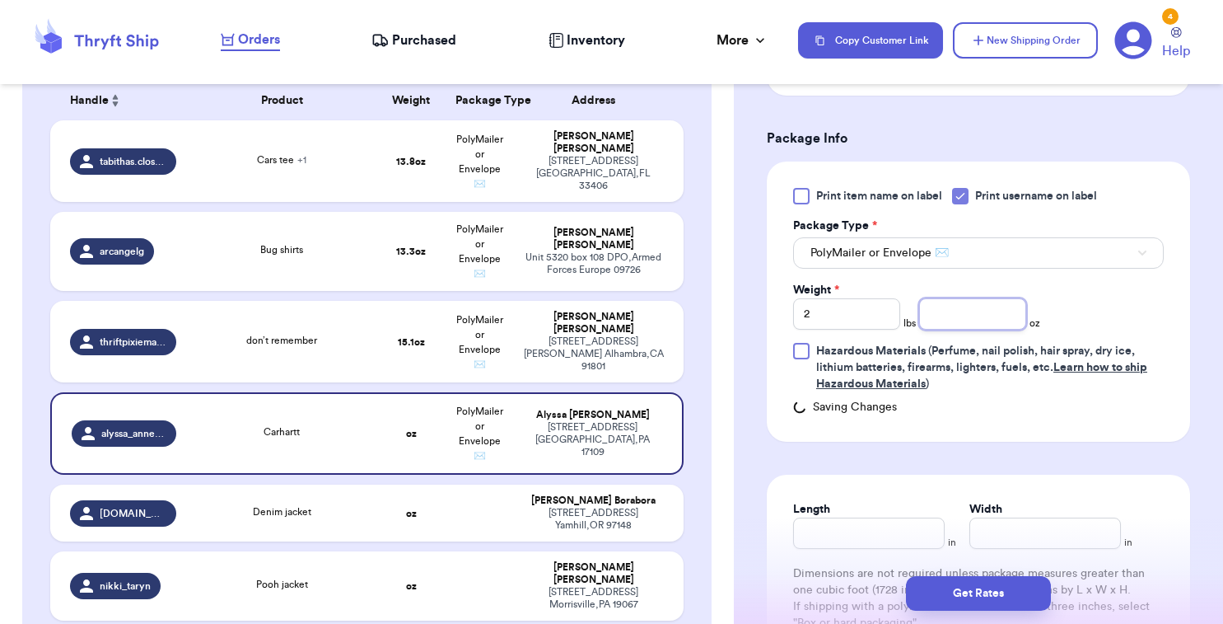
click at [952, 323] on input "number" at bounding box center [972, 313] width 107 height 31
type input "1"
click at [1046, 465] on form "Shipping Information Delete Label Customer Info Order created: [DATE] 08:44 AM …" at bounding box center [978, 117] width 423 height 1298
click at [361, 504] on td "Denim jacket" at bounding box center [281, 512] width 191 height 57
type input "Denim jacket"
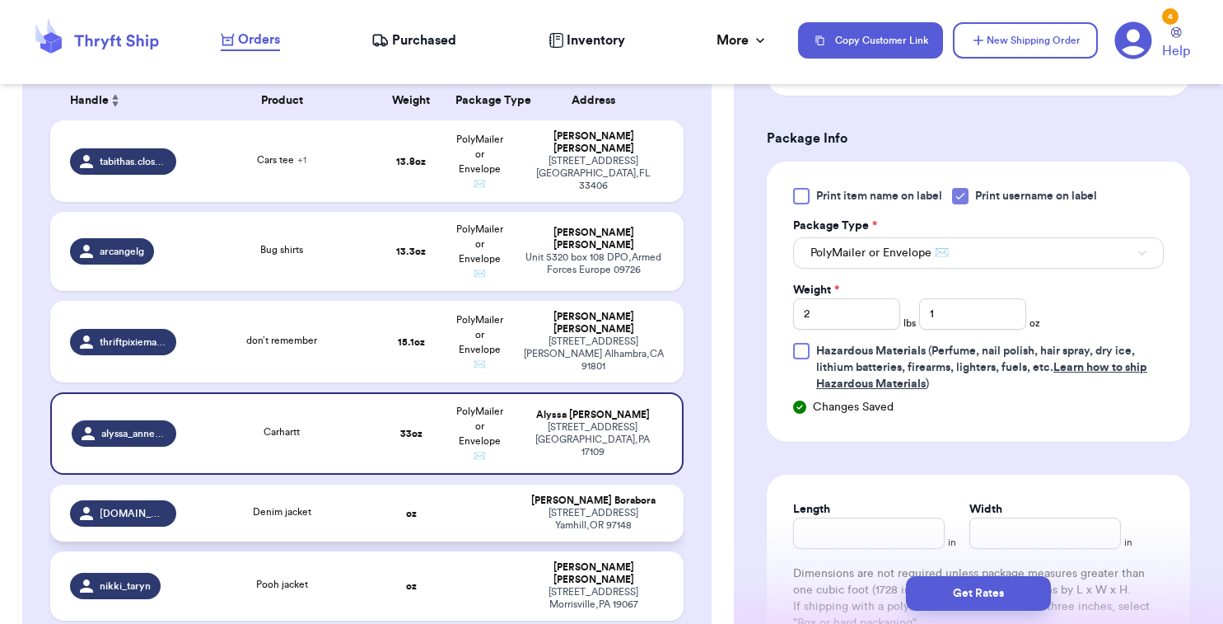
type input "0"
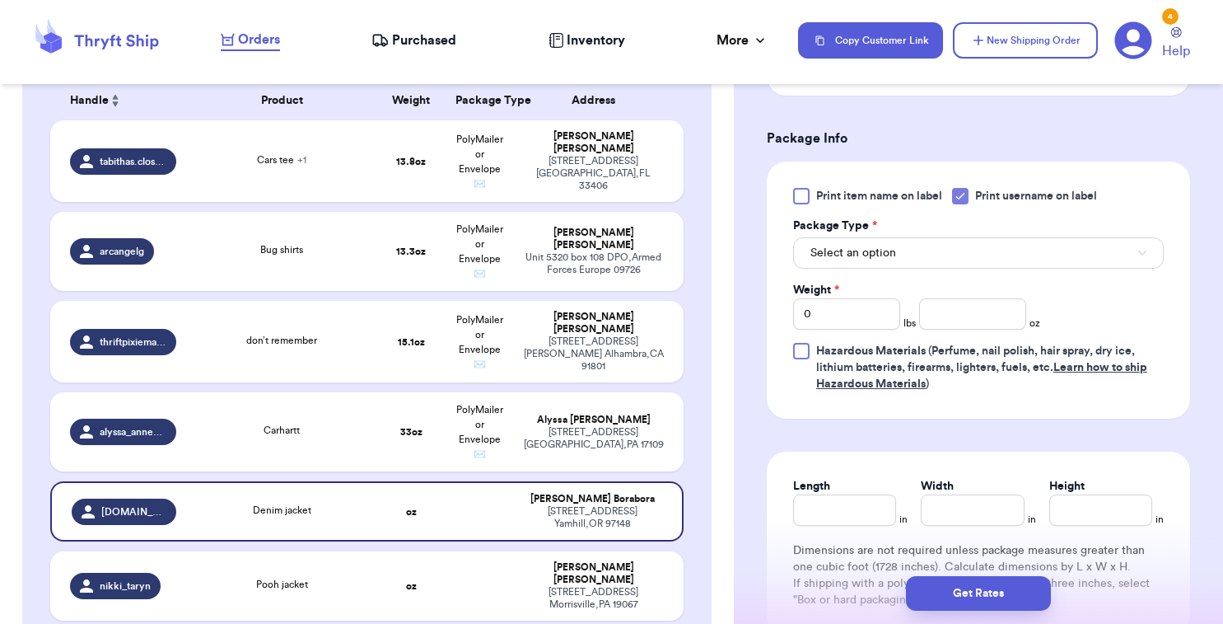
click at [862, 257] on span "Select an option" at bounding box center [854, 253] width 86 height 16
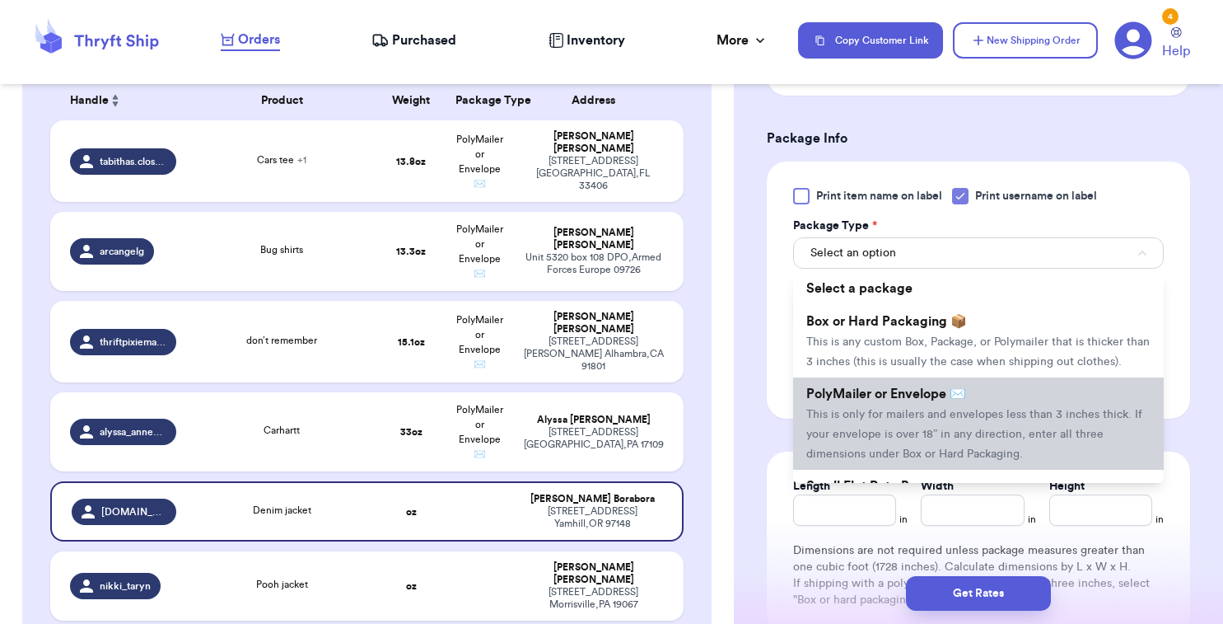
click at [862, 396] on span "PolyMailer or Envelope ✉️" at bounding box center [886, 393] width 160 height 13
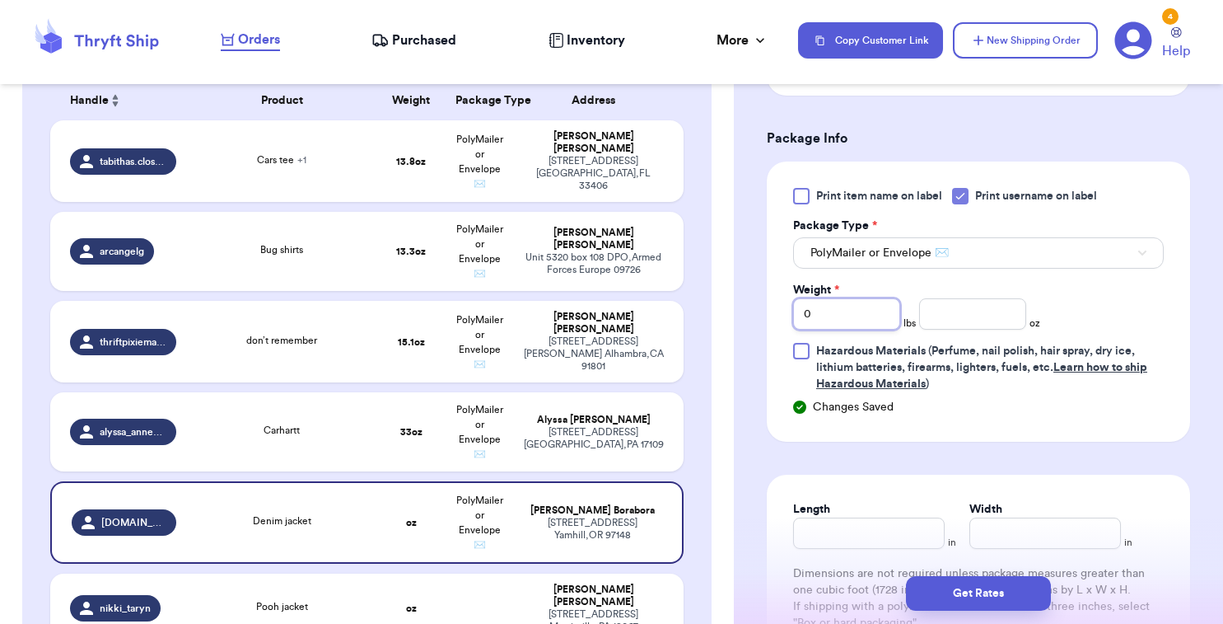
click at [831, 315] on input "0" at bounding box center [846, 313] width 107 height 31
type input "01"
type input "0"
type input "1"
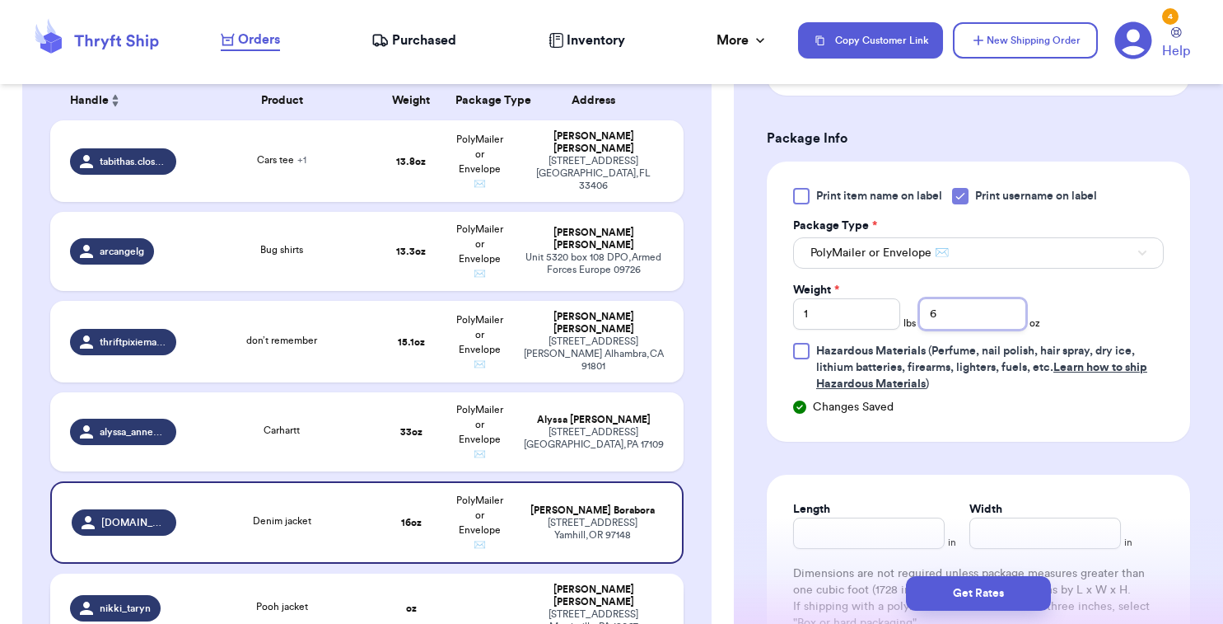
type input "6"
click at [516, 602] on td "[PERSON_NAME] [STREET_ADDRESS]" at bounding box center [598, 607] width 171 height 69
type input "Pooh jacket"
type input "0"
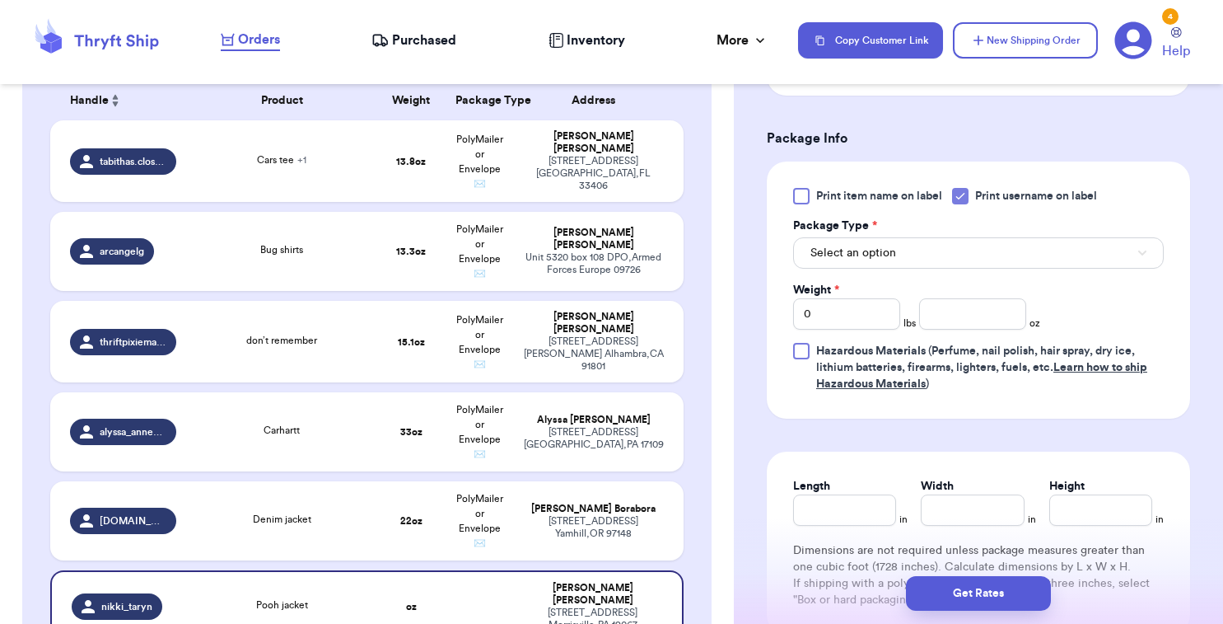
click at [886, 260] on span "Select an option" at bounding box center [854, 253] width 86 height 16
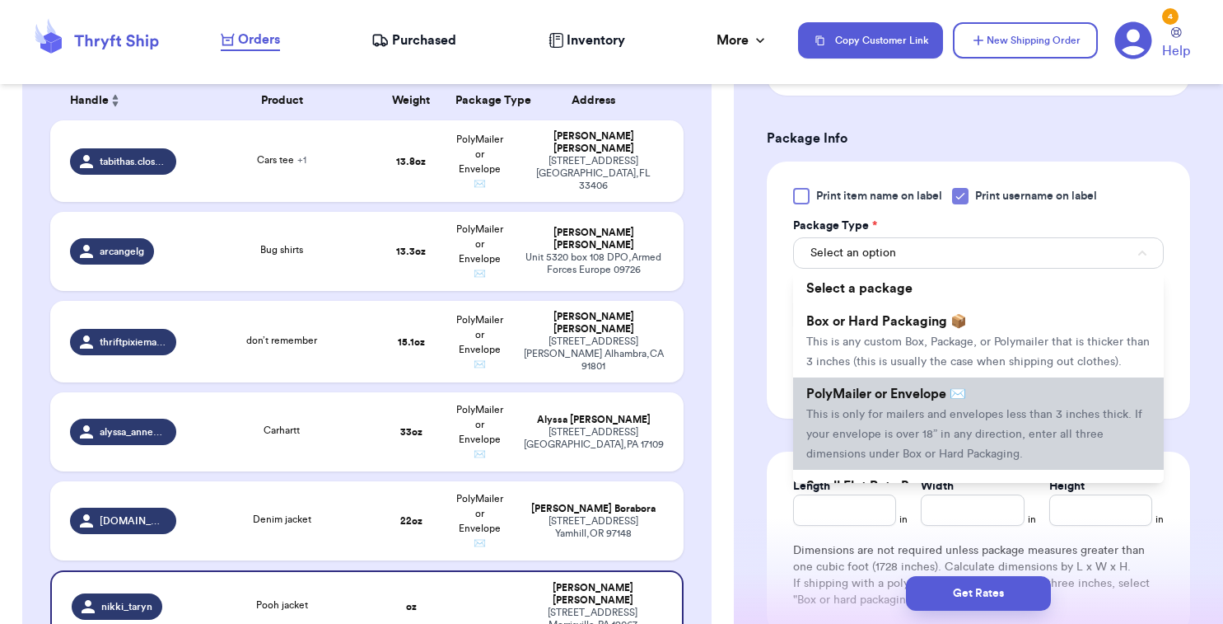
click at [872, 413] on span "This is only for mailers and envelopes less than 3 inches thick. If your envelo…" at bounding box center [974, 434] width 336 height 51
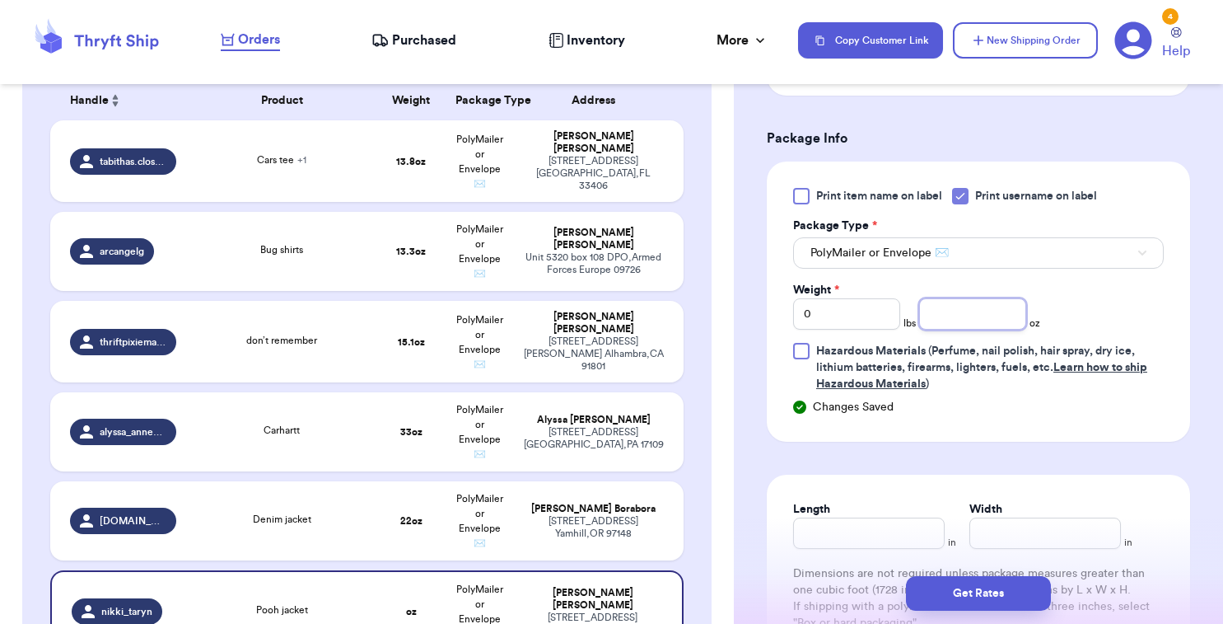
click at [951, 311] on input "number" at bounding box center [972, 313] width 107 height 31
type input "6.2"
click at [738, 389] on div "Shipping Information Delete Label Customer Info Order created: [DATE] 07:28 AM …" at bounding box center [978, 158] width 489 height 1446
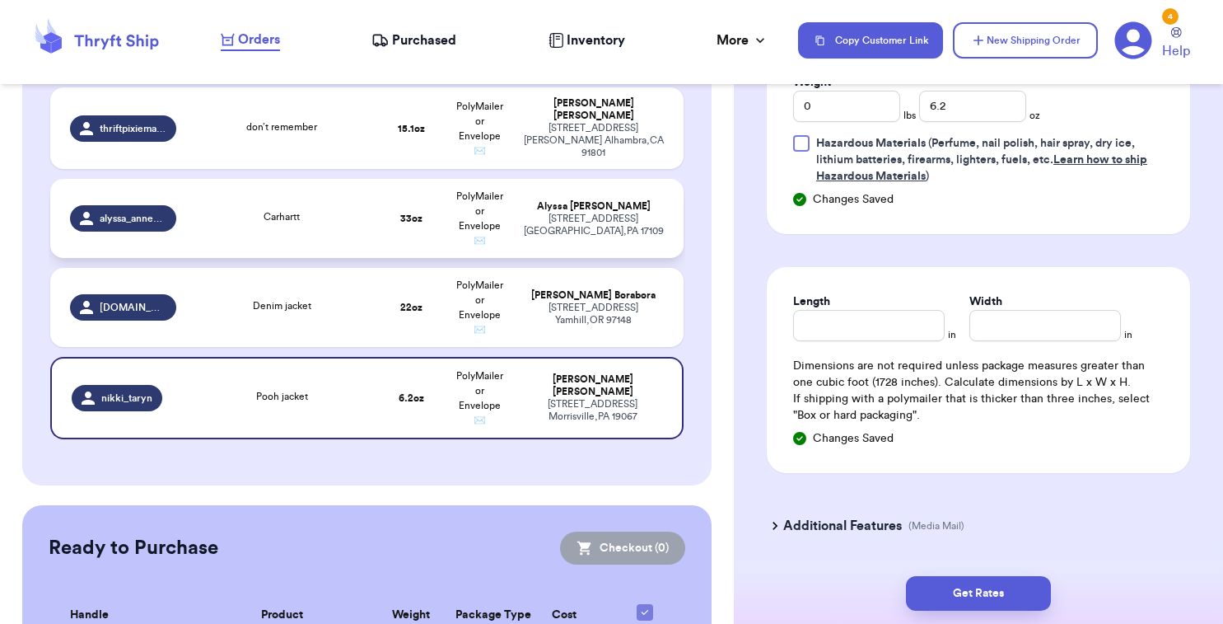
scroll to position [499, 0]
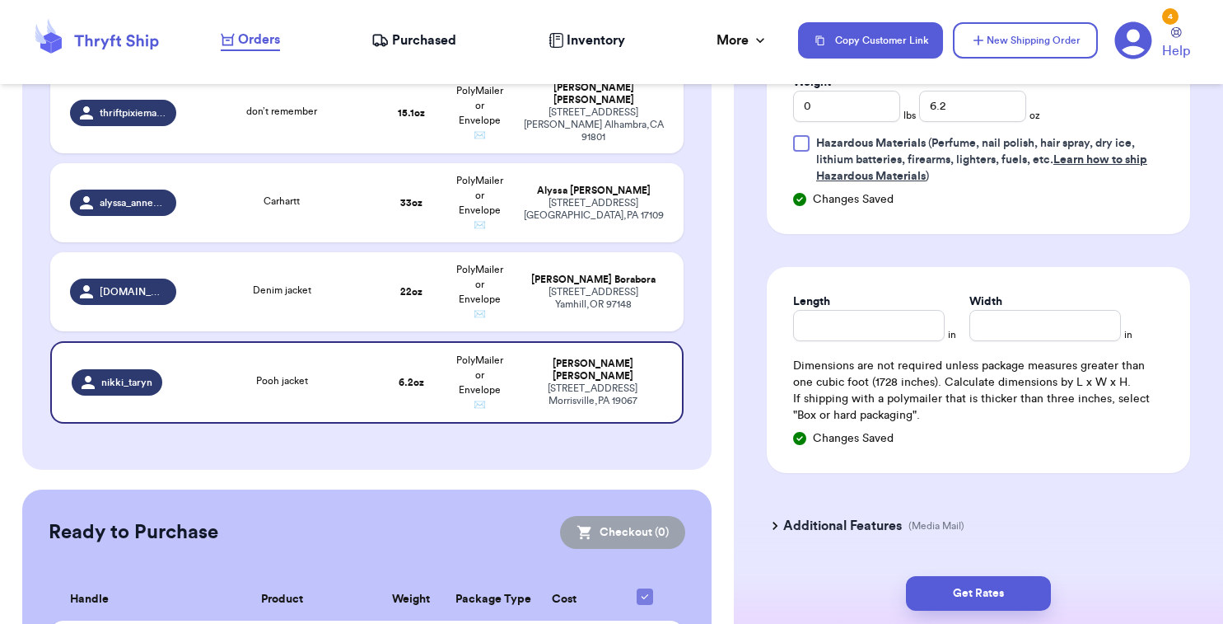
click at [465, 483] on div "Customer Link New Order Total Balance Payout $ 0.00 Recent Payments View all No…" at bounding box center [367, 166] width 734 height 1133
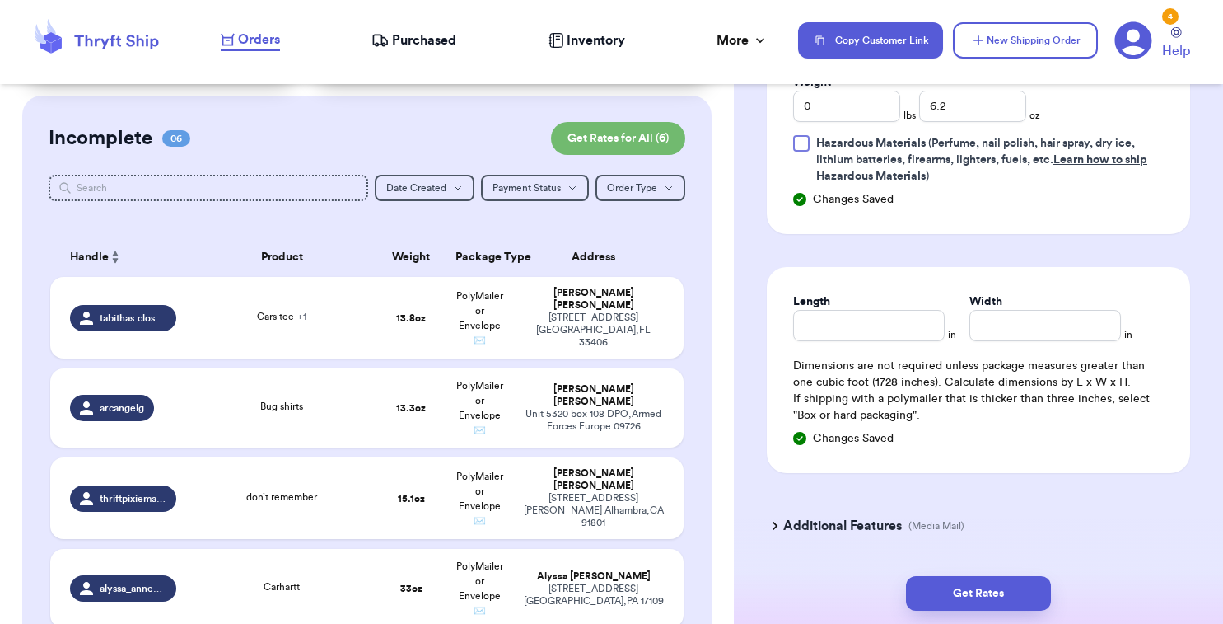
scroll to position [112, 0]
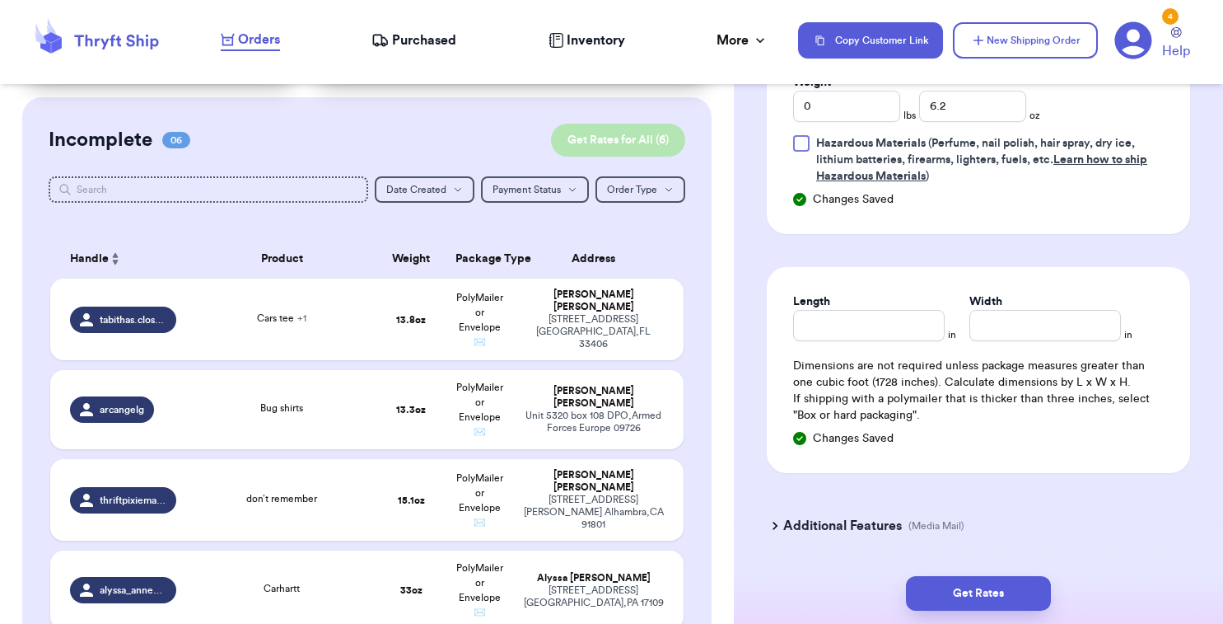
click at [645, 130] on button "Get Rates for All ( 6 )" at bounding box center [618, 140] width 134 height 33
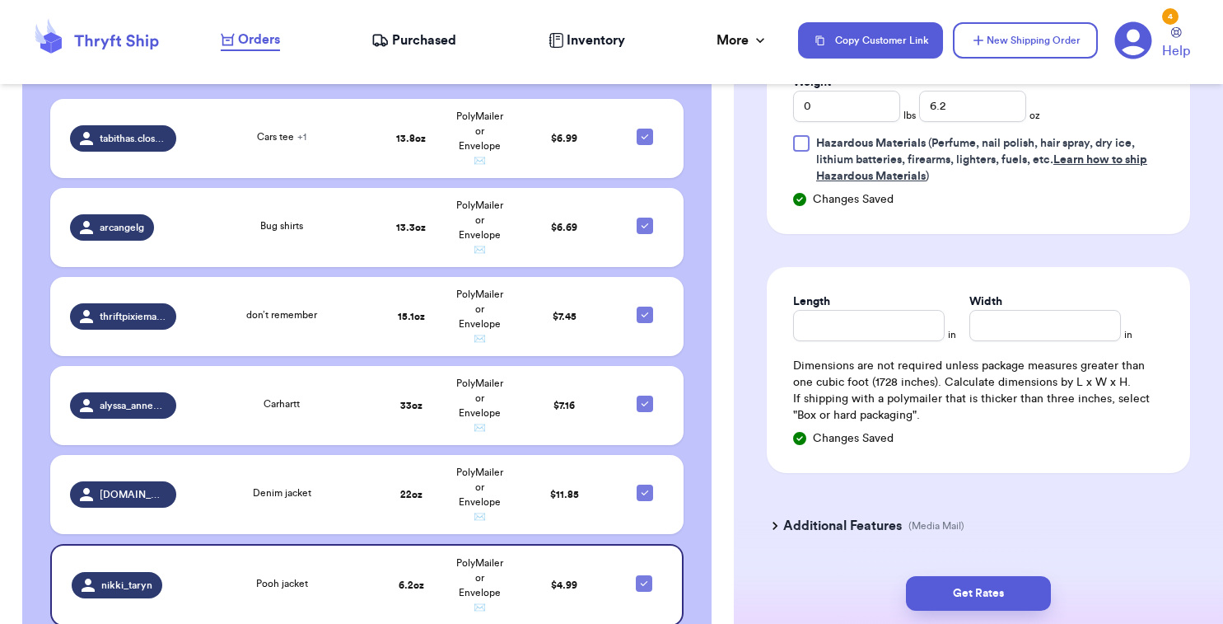
scroll to position [537, 0]
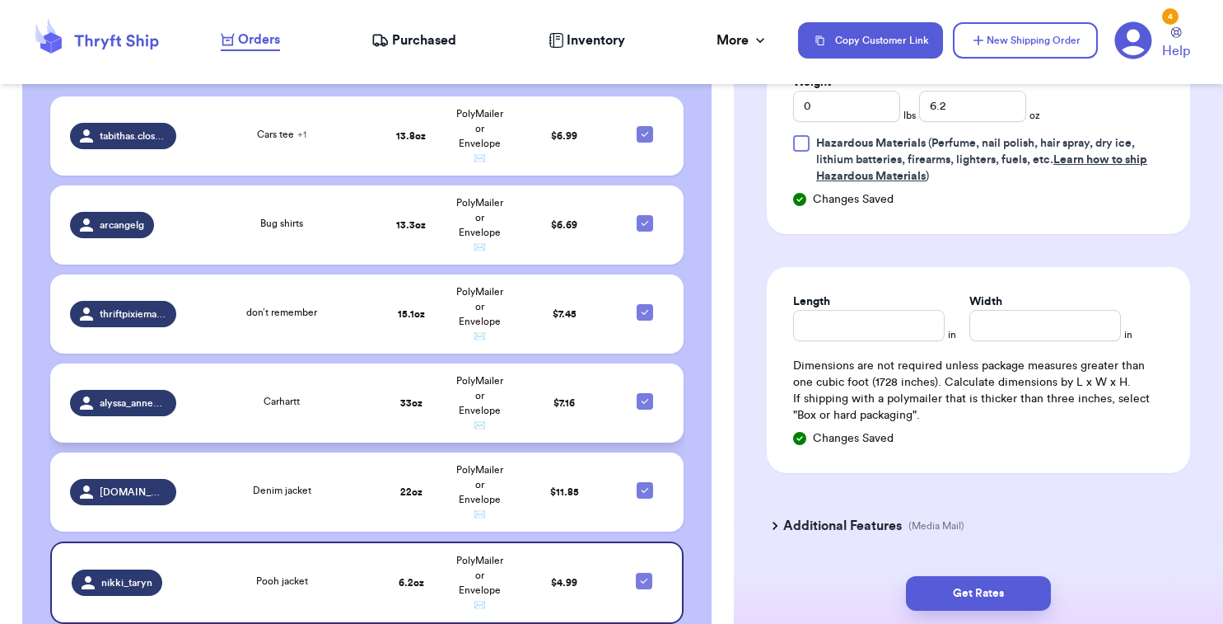
click at [467, 408] on td "PolyMailer or Envelope ✉️" at bounding box center [480, 402] width 68 height 79
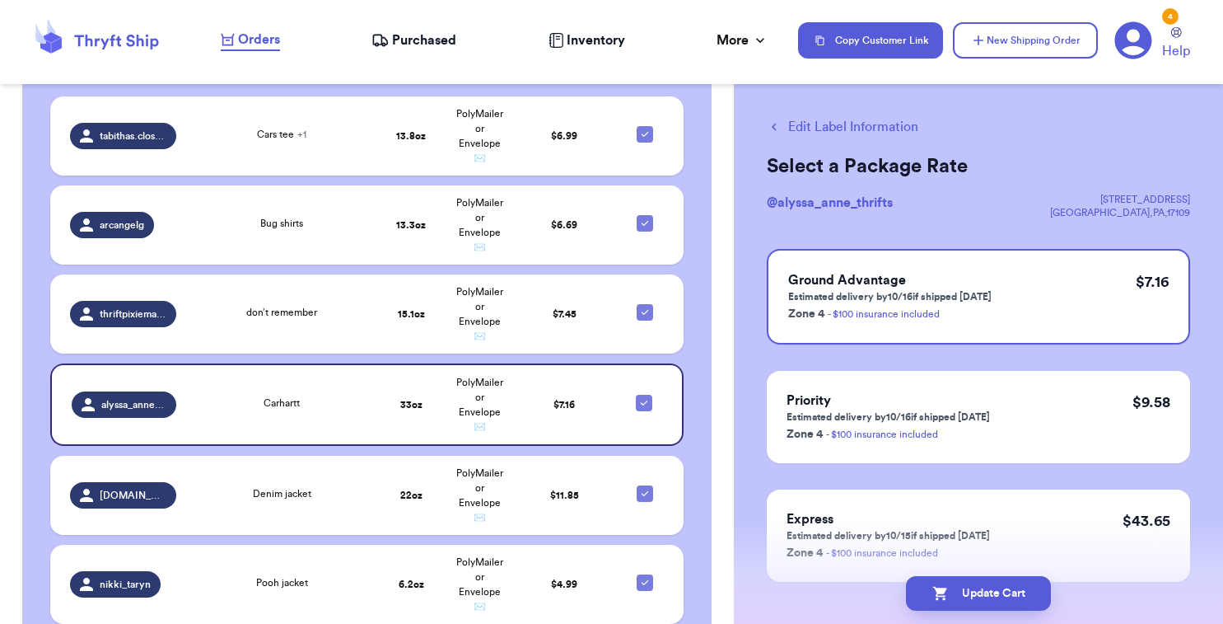
scroll to position [11, 0]
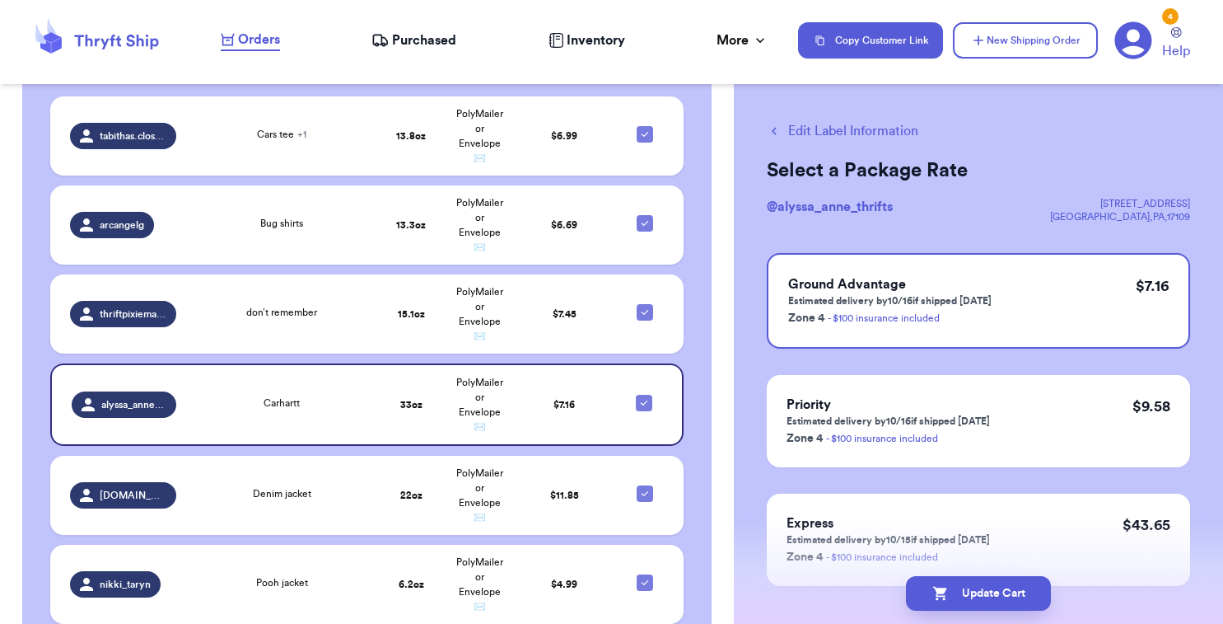
click at [862, 133] on button "Edit Label Information" at bounding box center [843, 131] width 152 height 20
checkbox input "false"
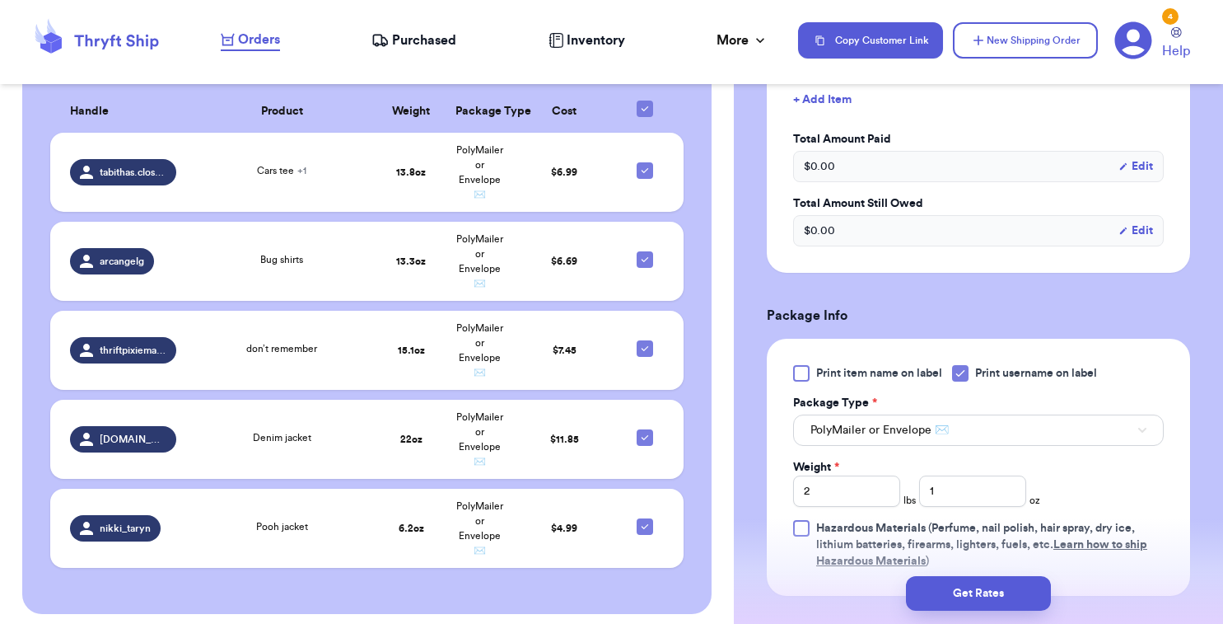
scroll to position [512, 0]
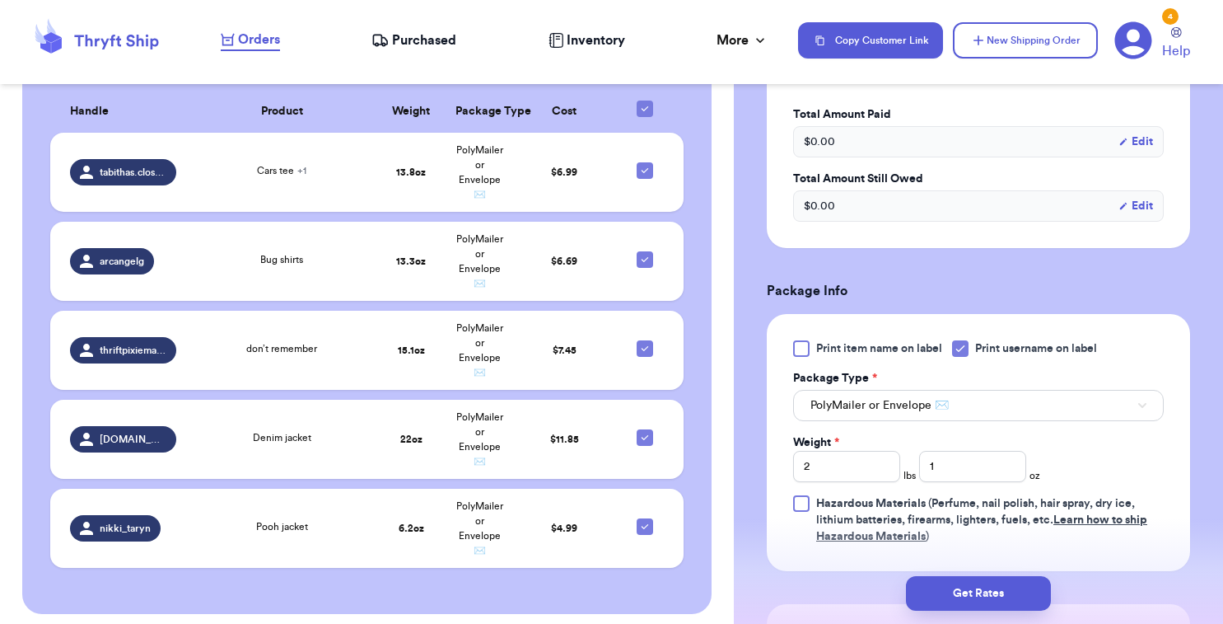
click at [878, 400] on span "PolyMailer or Envelope ✉️" at bounding box center [880, 405] width 138 height 16
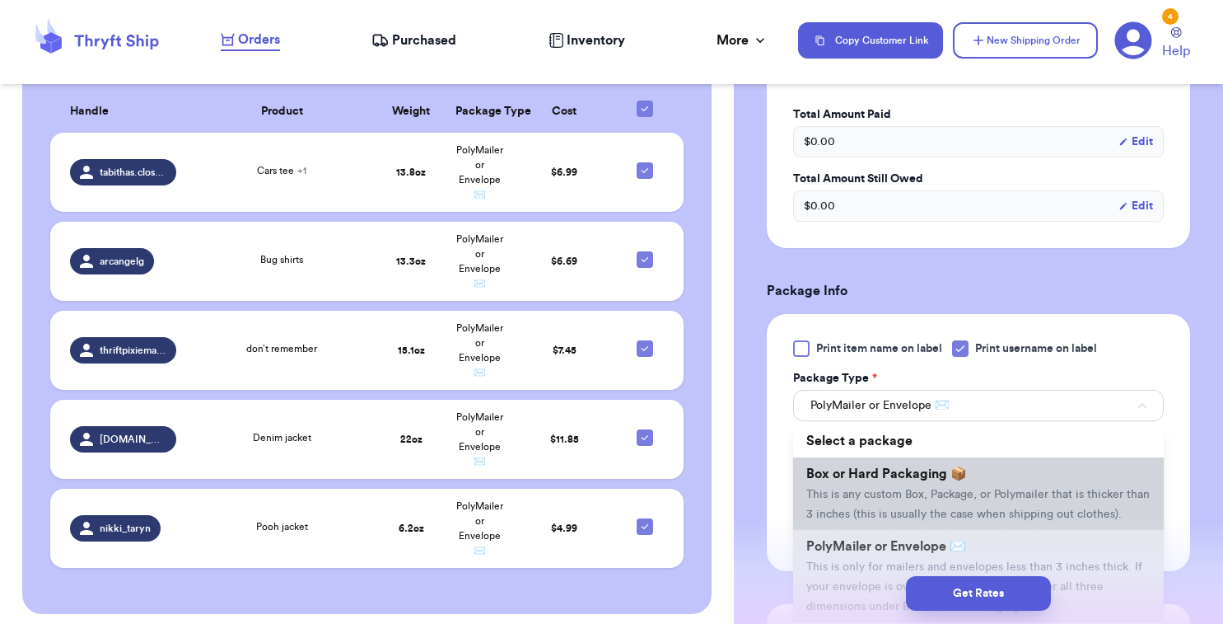
click at [857, 520] on span "This is any custom Box, Package, or Polymailer that is thicker than 3 inches (t…" at bounding box center [977, 503] width 343 height 31
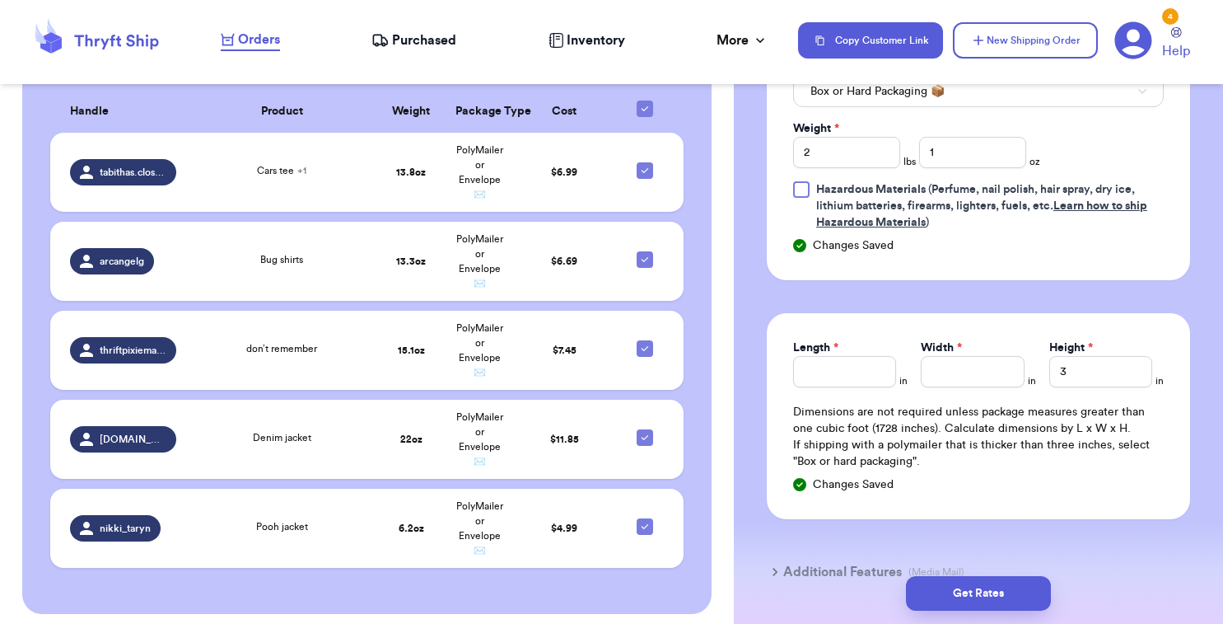
scroll to position [834, 0]
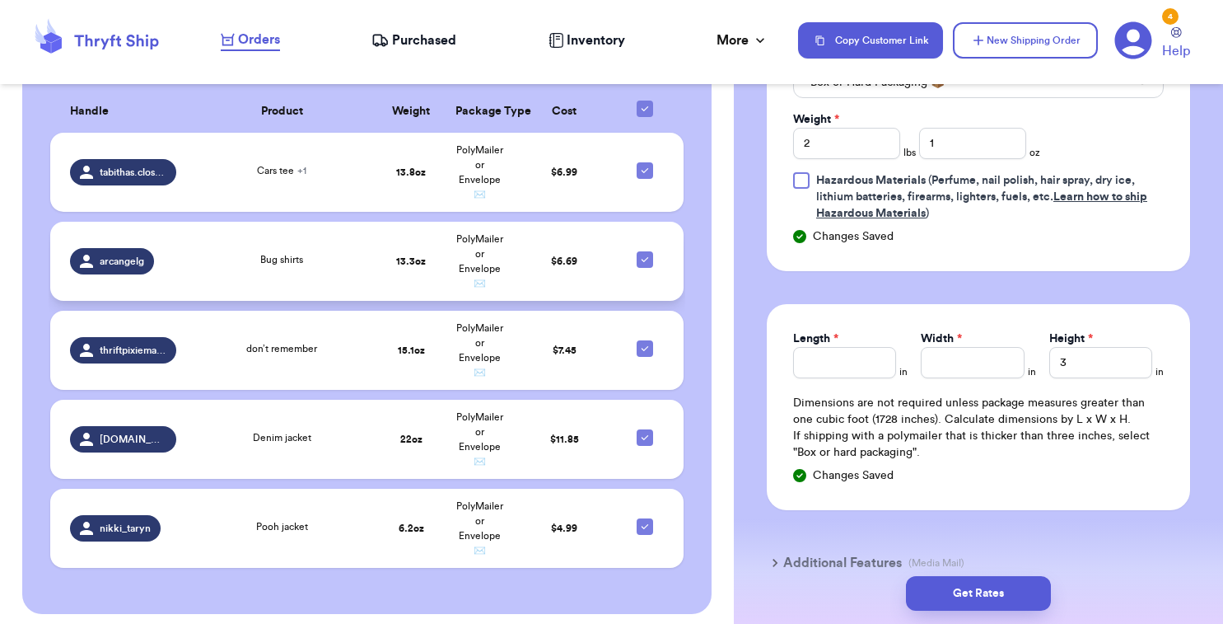
click at [422, 291] on td "13.3 oz" at bounding box center [411, 261] width 68 height 79
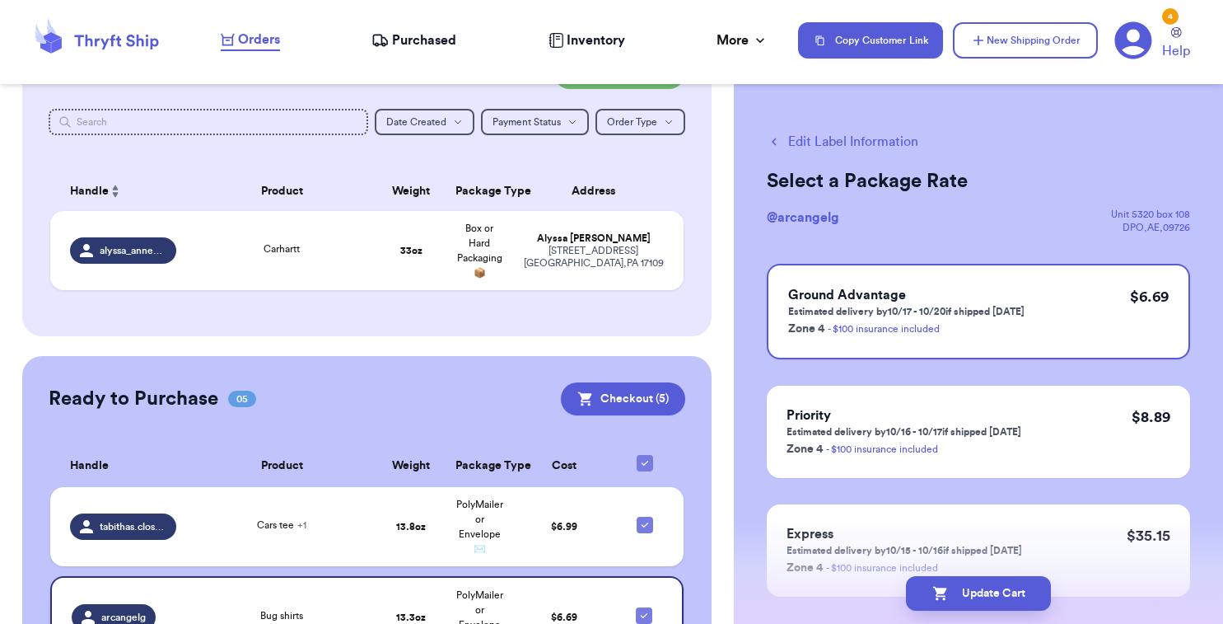
scroll to position [162, 0]
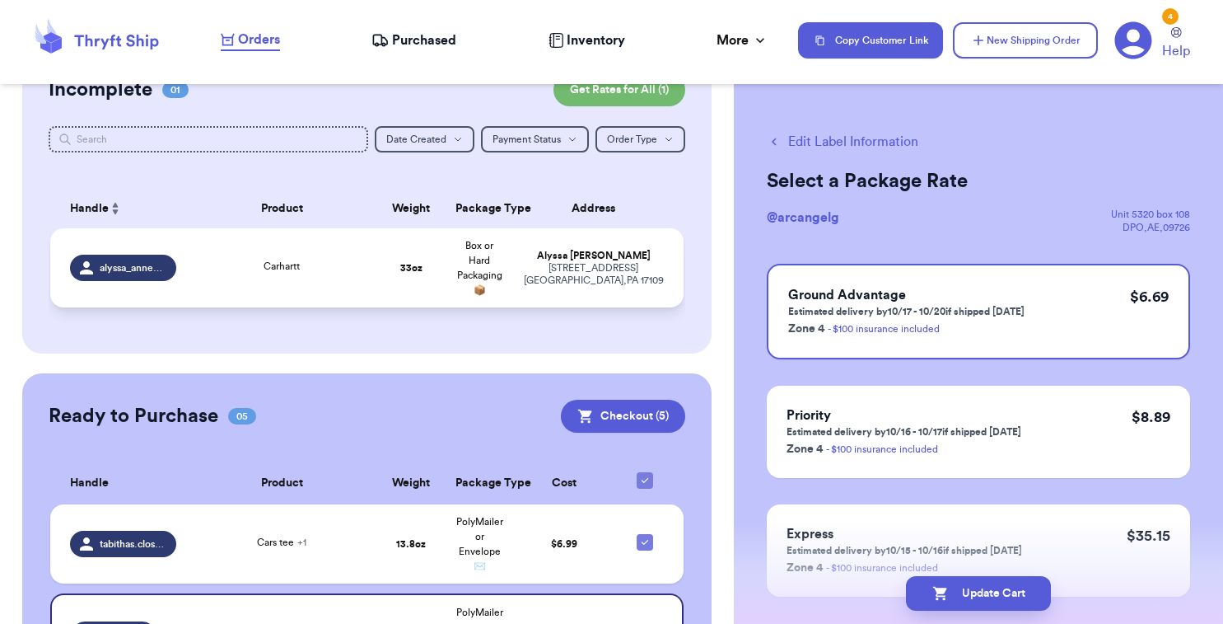
click at [358, 277] on div "Carhartt" at bounding box center [281, 268] width 171 height 18
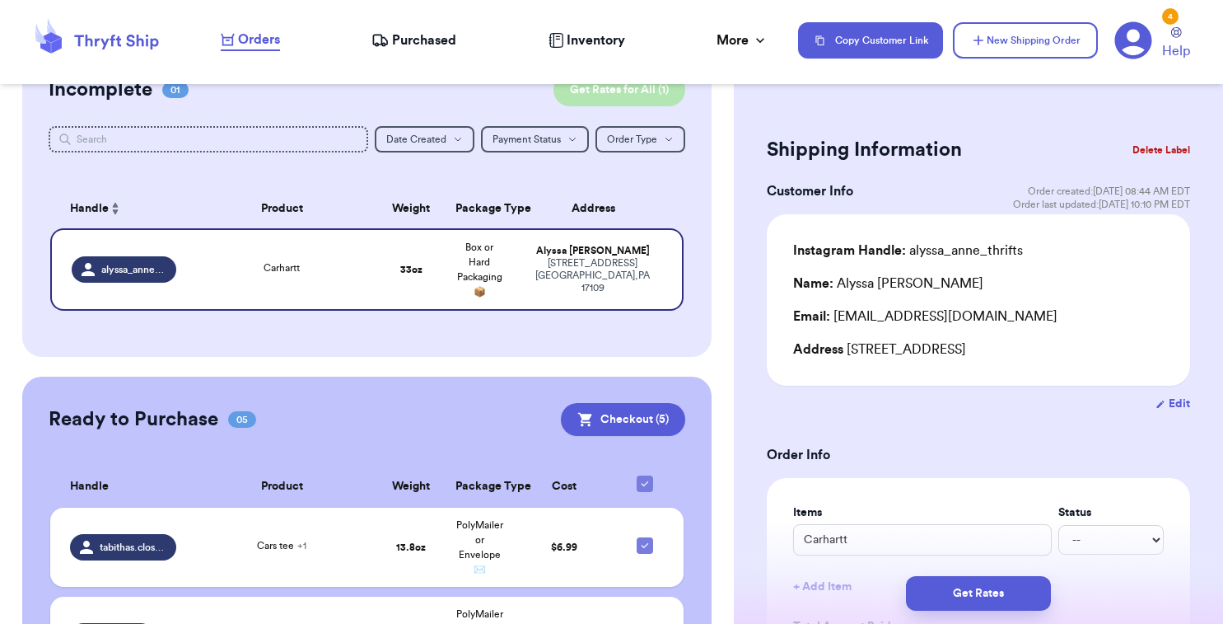
click at [577, 104] on button "Get Rates for All ( 1 )" at bounding box center [620, 89] width 132 height 33
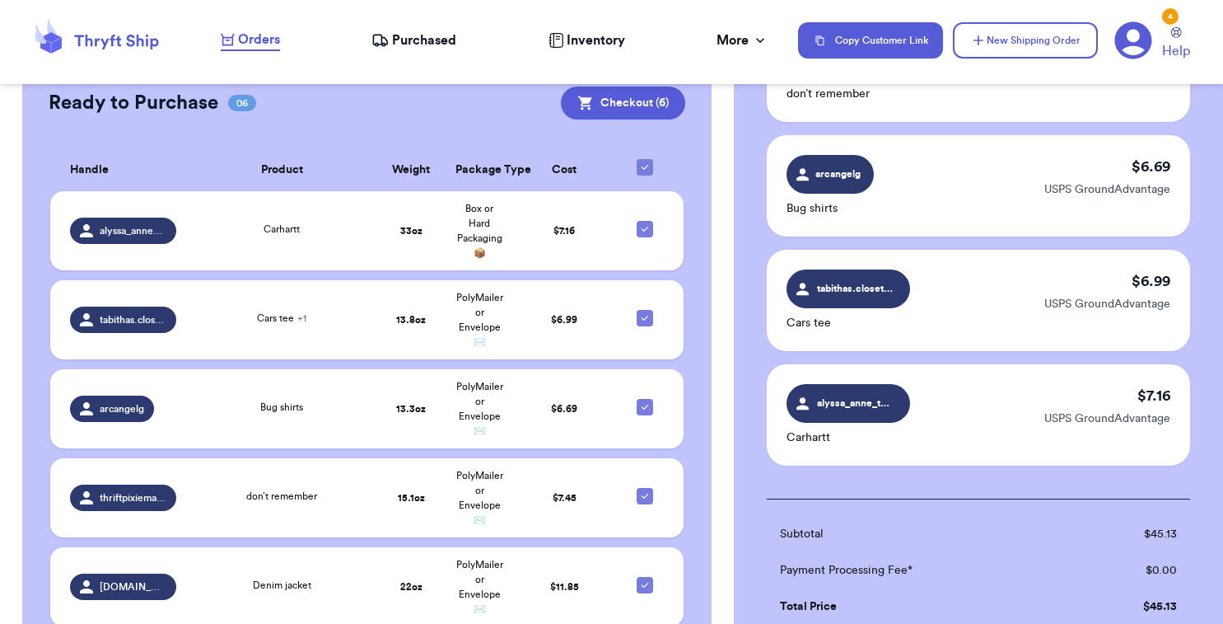
scroll to position [455, 0]
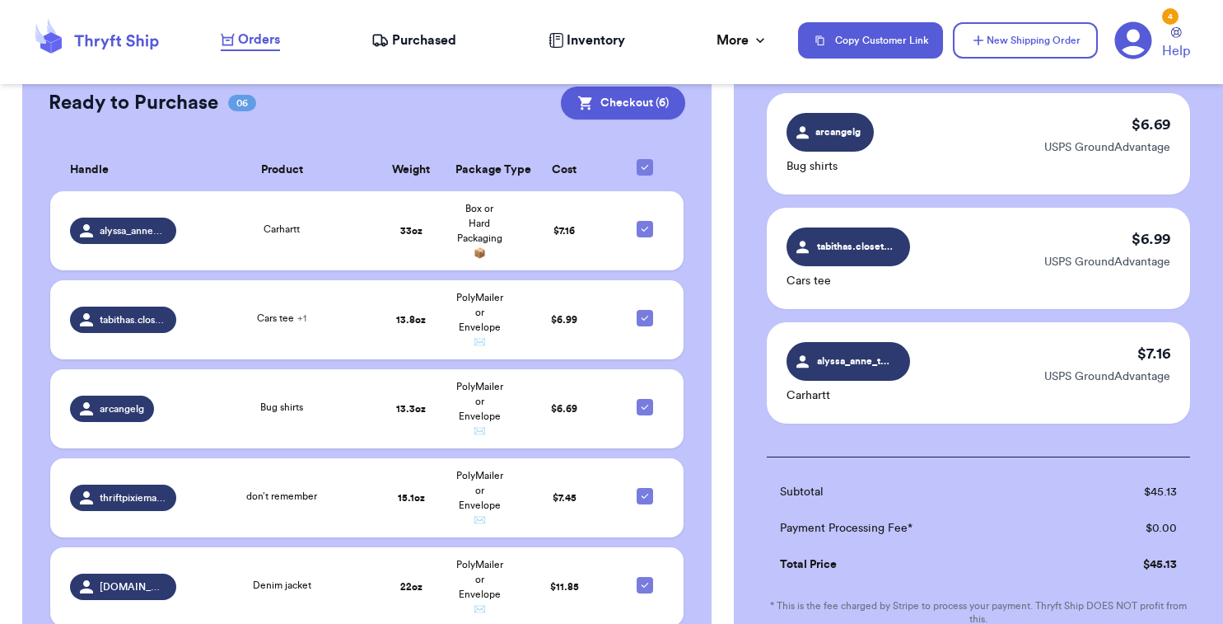
click at [1017, 373] on div "alyssa_anne_thrifts Carhartt $ 7.16 USPS GroundAdvantage" at bounding box center [978, 372] width 423 height 101
click at [1099, 368] on p "USPS GroundAdvantage" at bounding box center [1107, 376] width 126 height 16
click at [321, 240] on div "Carhartt" at bounding box center [281, 231] width 171 height 18
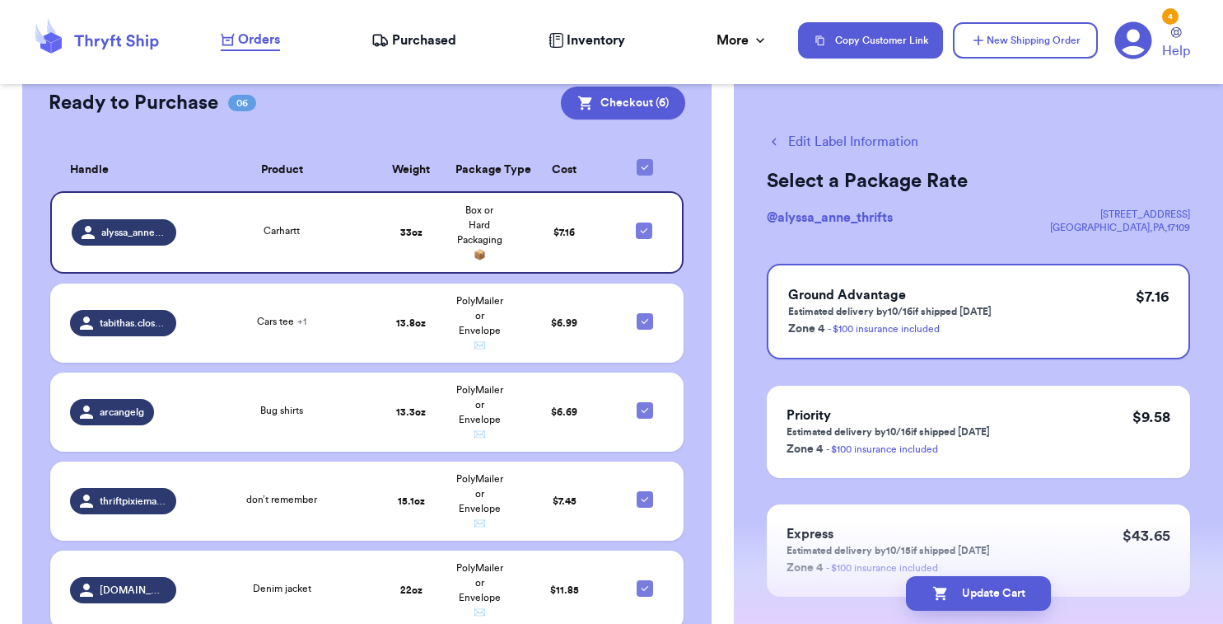
click at [848, 146] on button "Edit Label Information" at bounding box center [843, 142] width 152 height 20
checkbox input "false"
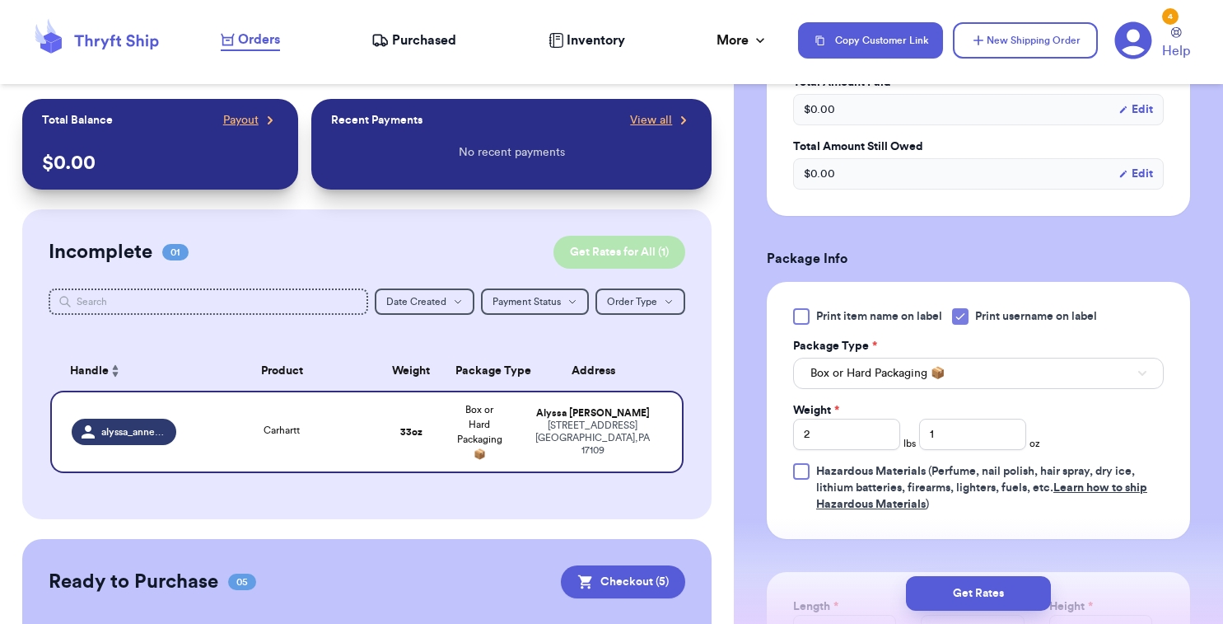
click at [588, 248] on button "Get Rates for All ( 1 )" at bounding box center [620, 252] width 132 height 33
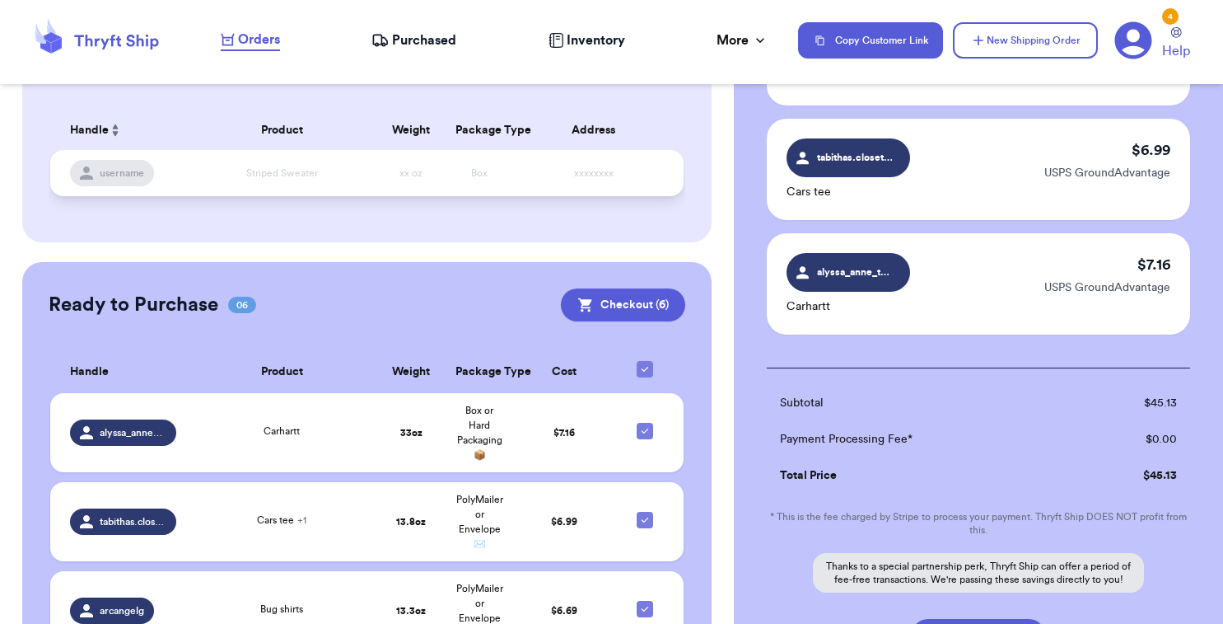
scroll to position [244, 0]
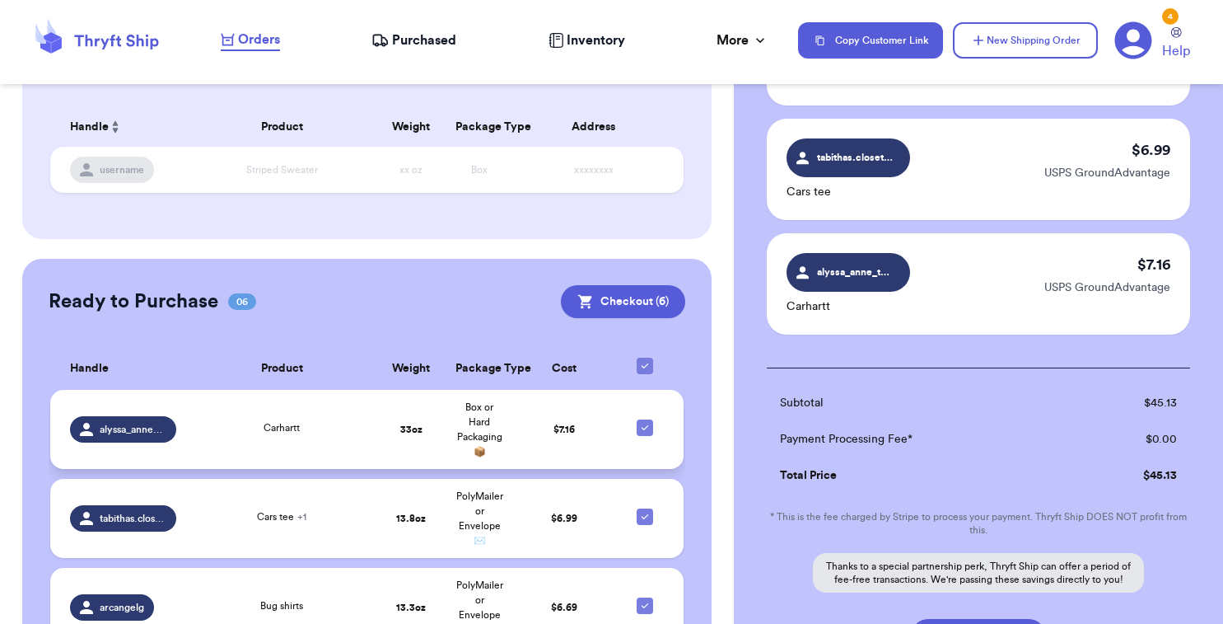
click at [362, 430] on div "Carhartt" at bounding box center [281, 429] width 171 height 18
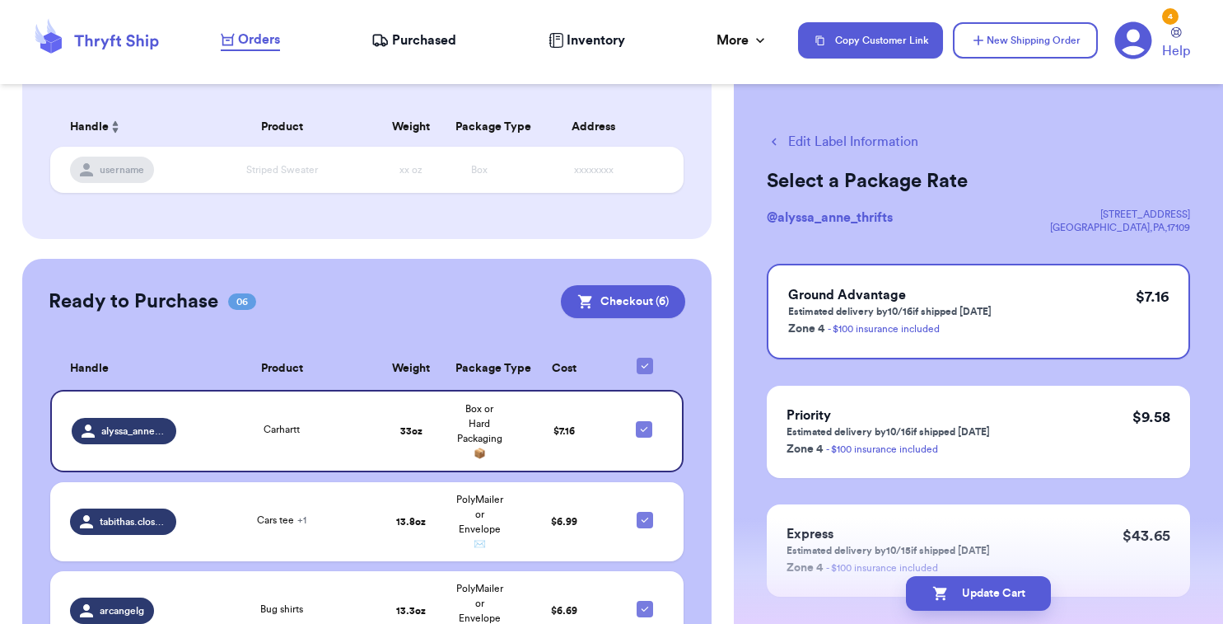
scroll to position [0, 0]
click at [841, 131] on div "Edit Label Information Select a Package Rate @ alyssa_anne_thrifts [STREET_ADDR…" at bounding box center [978, 405] width 489 height 613
click at [843, 143] on button "Edit Label Information" at bounding box center [843, 142] width 152 height 20
checkbox input "false"
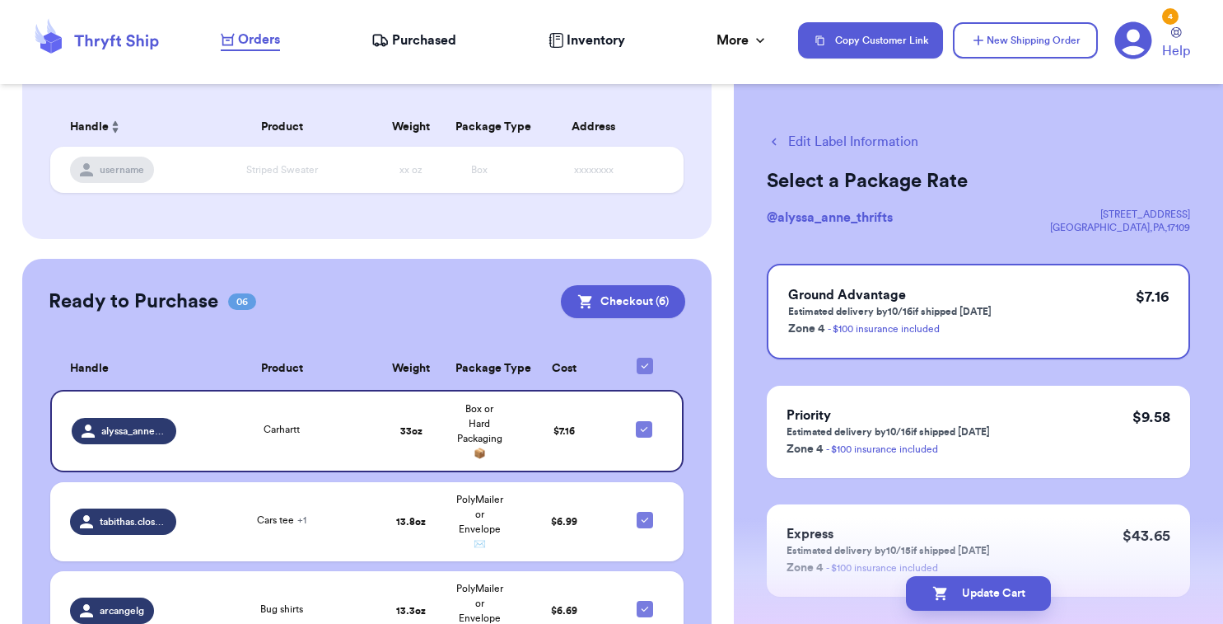
checkbox input "true"
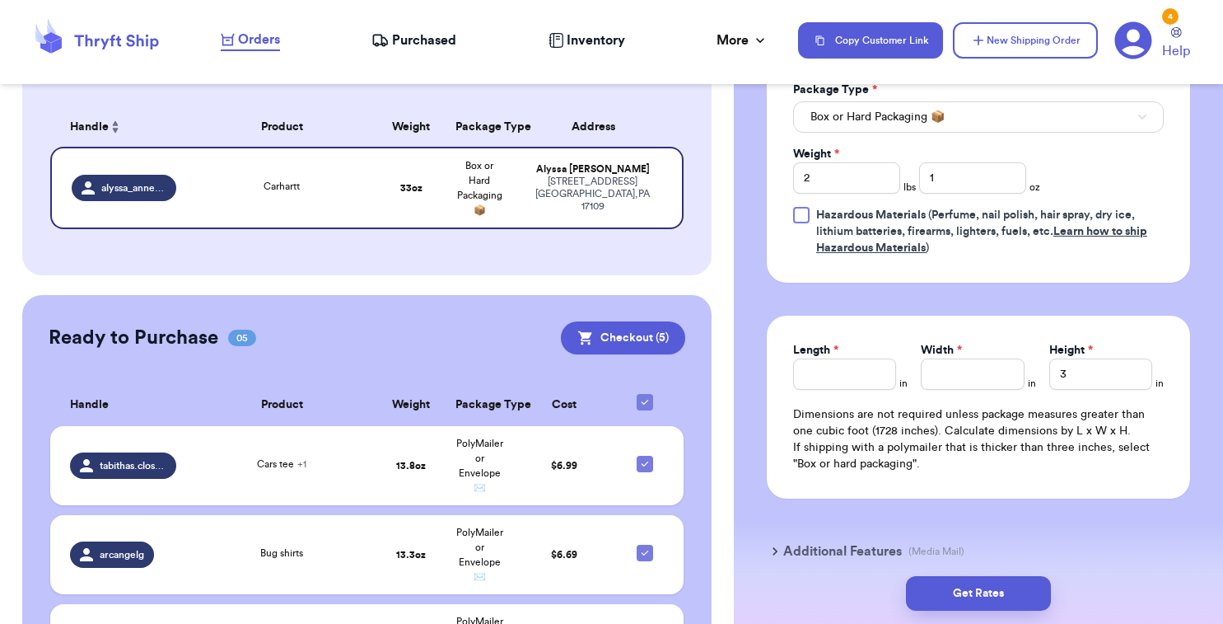
scroll to position [808, 0]
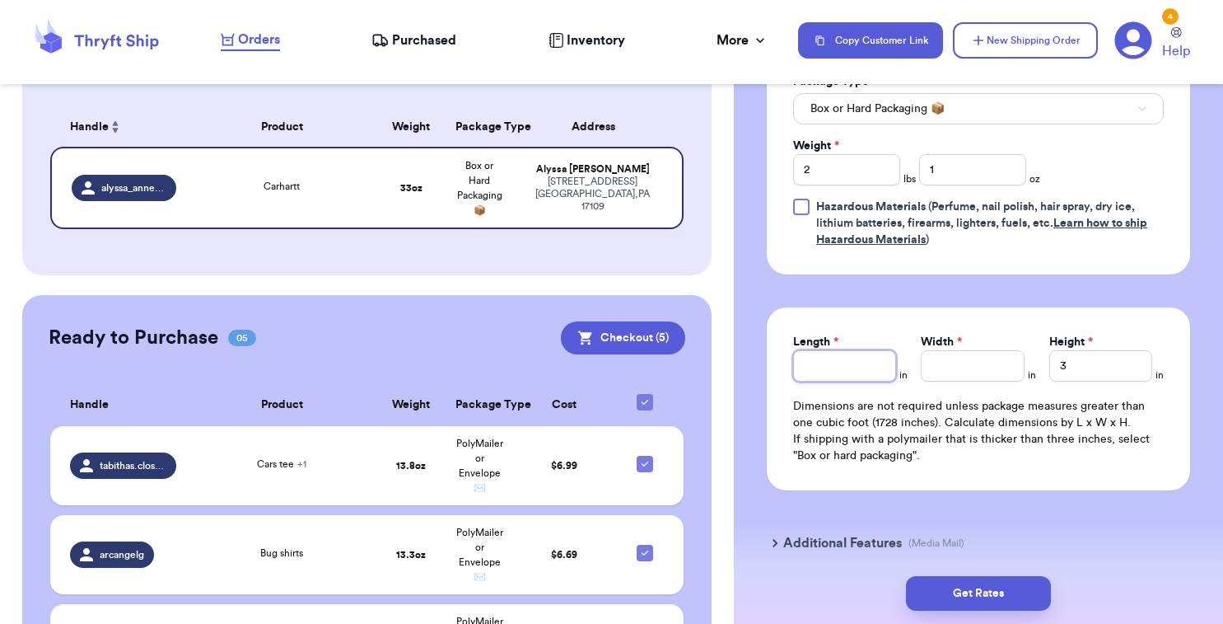
click at [856, 374] on input "Length *" at bounding box center [844, 365] width 103 height 31
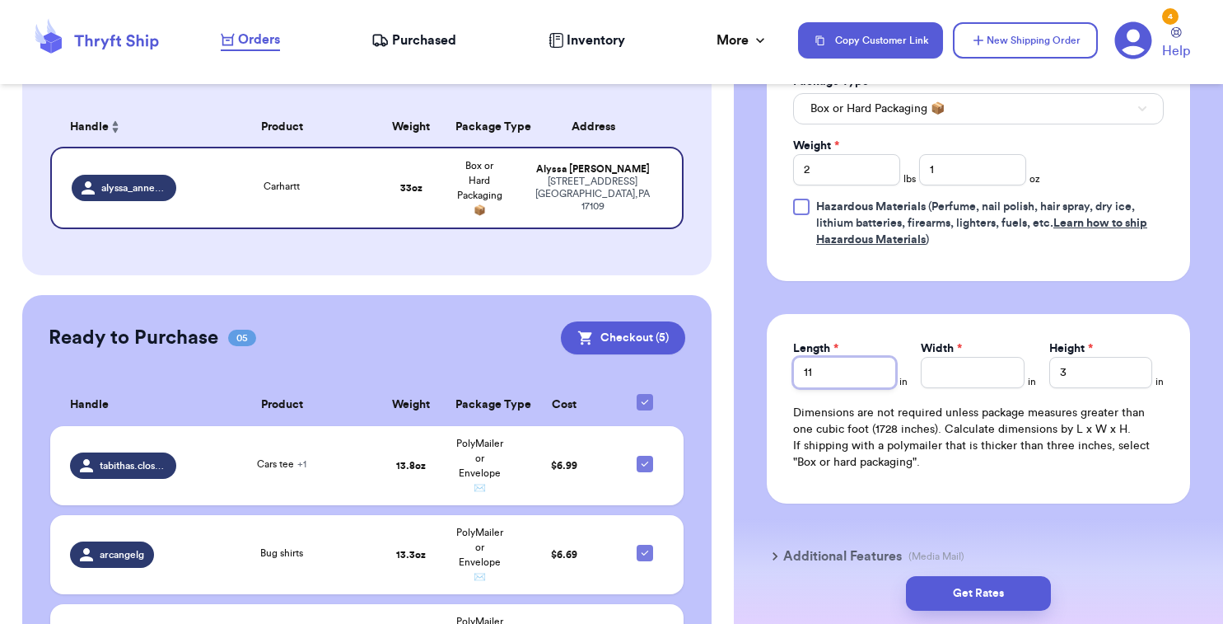
type input "11"
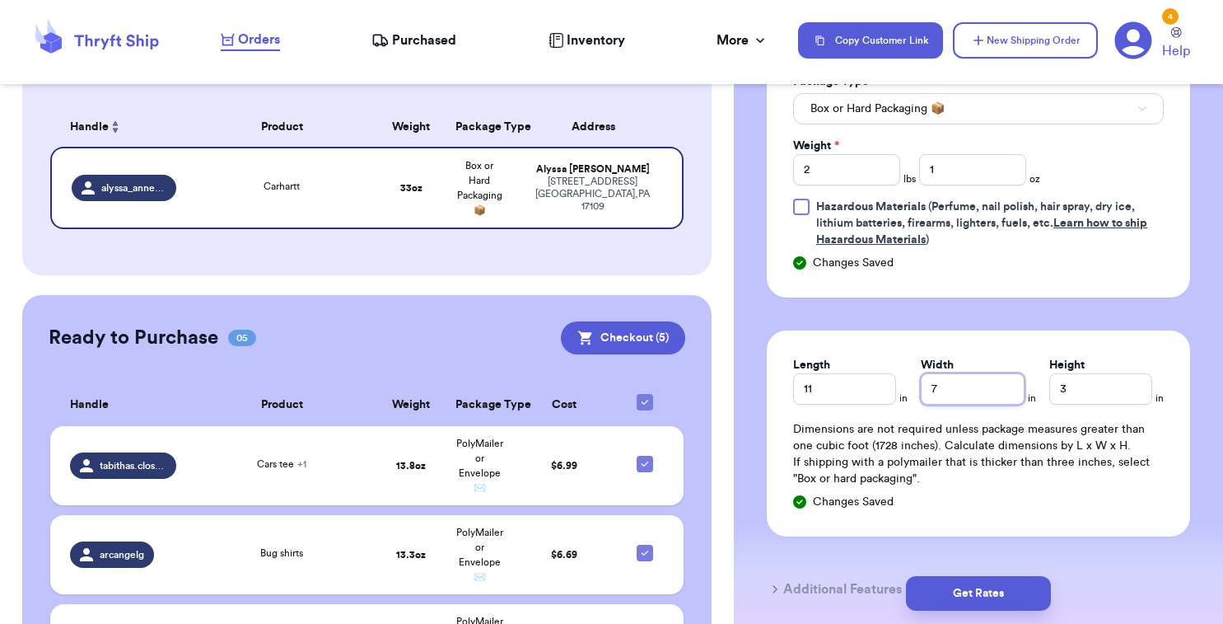
type input "7"
click at [715, 484] on div "Customer Link New Order Total Balance Payout $ 0.00 Recent Payments View all No…" at bounding box center [367, 391] width 734 height 1072
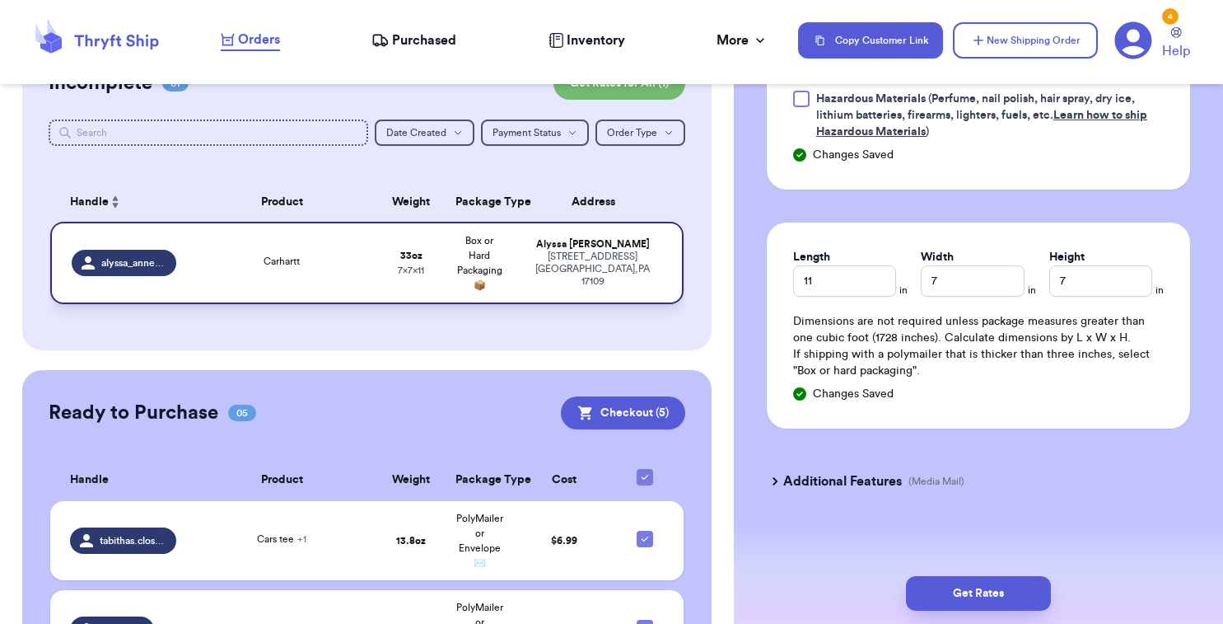
scroll to position [168, 0]
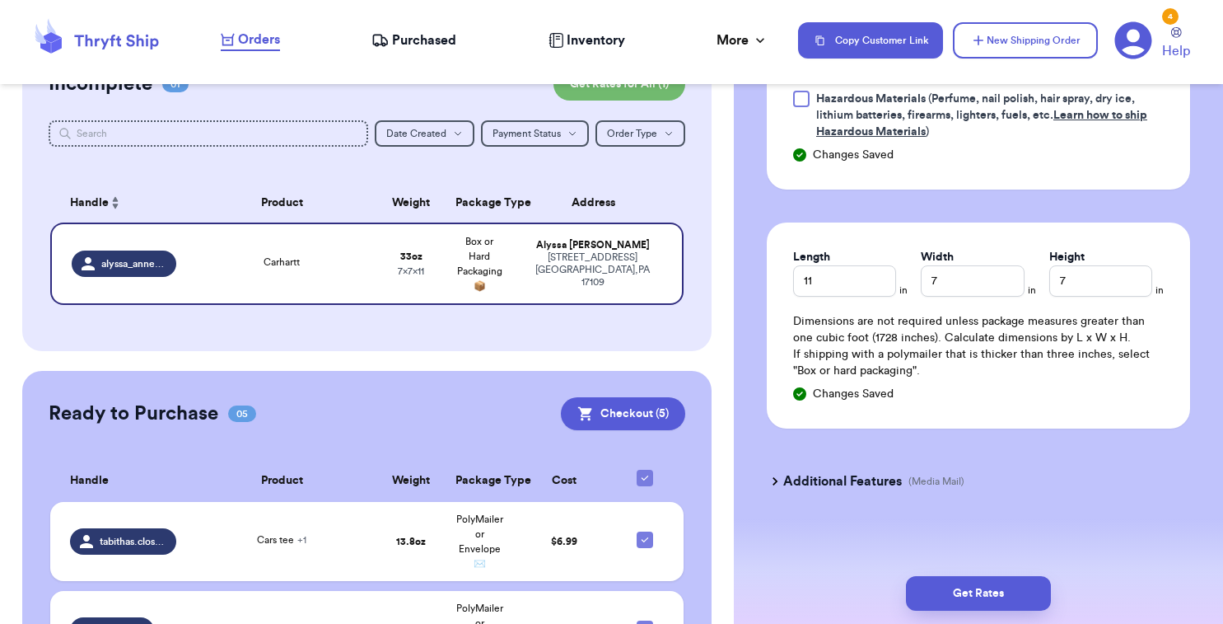
click at [619, 101] on div "Incomplete 01 Get Rates for All ( 1 ) Get Rates for All ( 1 ) Date Created Date…" at bounding box center [367, 196] width 690 height 310
click at [614, 91] on button "Get Rates for All ( 1 )" at bounding box center [620, 84] width 132 height 33
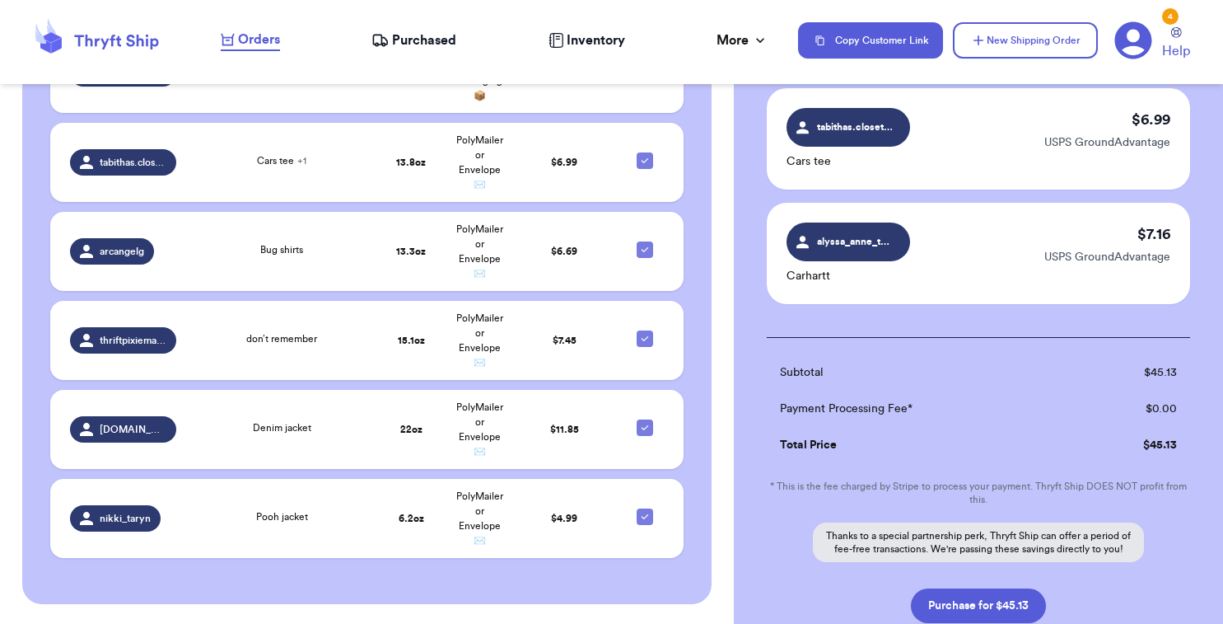
scroll to position [599, 0]
click at [997, 606] on button "Purchase for $45.13" at bounding box center [978, 605] width 135 height 35
checkbox input "false"
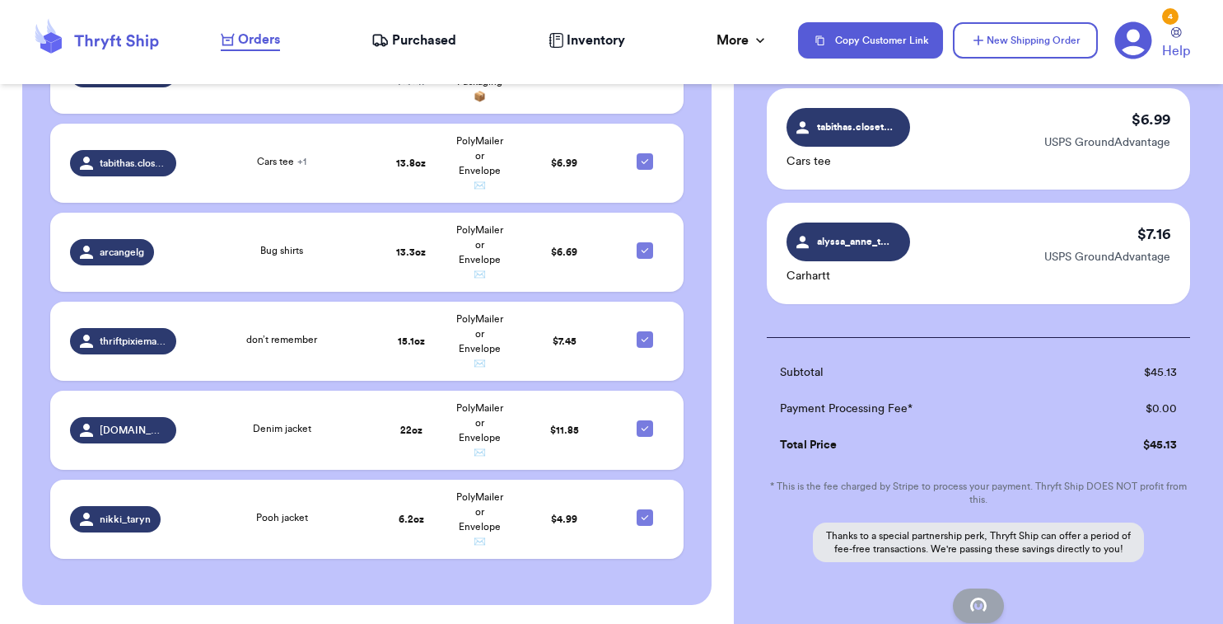
checkbox input "false"
checkbox input "true"
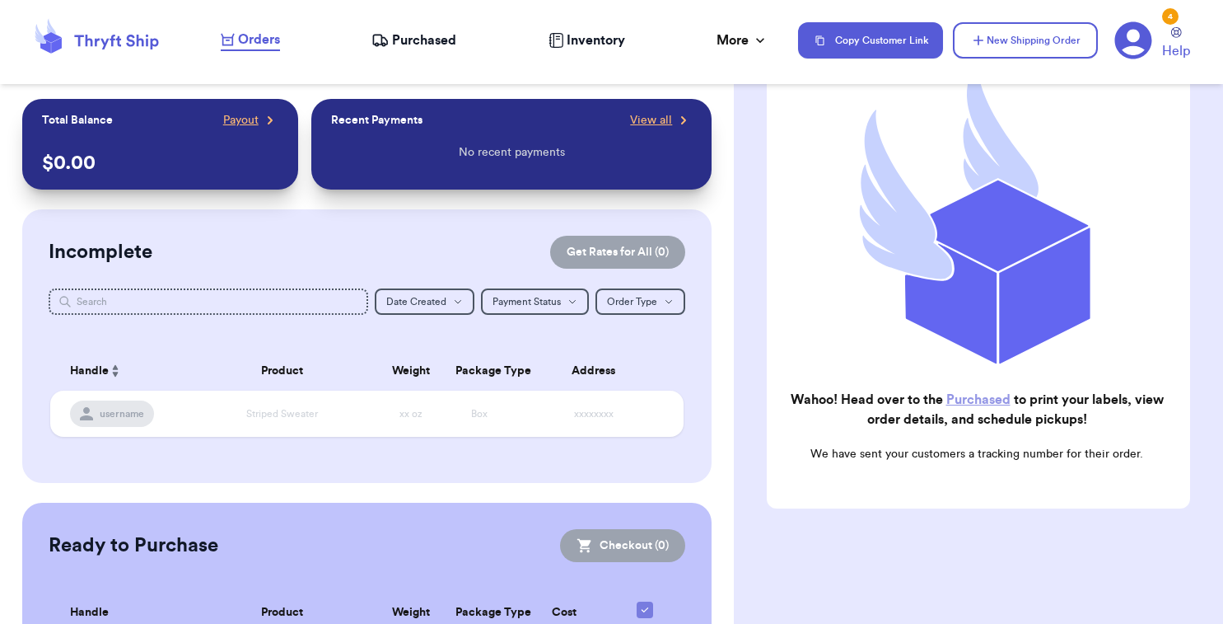
scroll to position [0, 0]
click at [433, 39] on span "Purchased" at bounding box center [424, 40] width 64 height 20
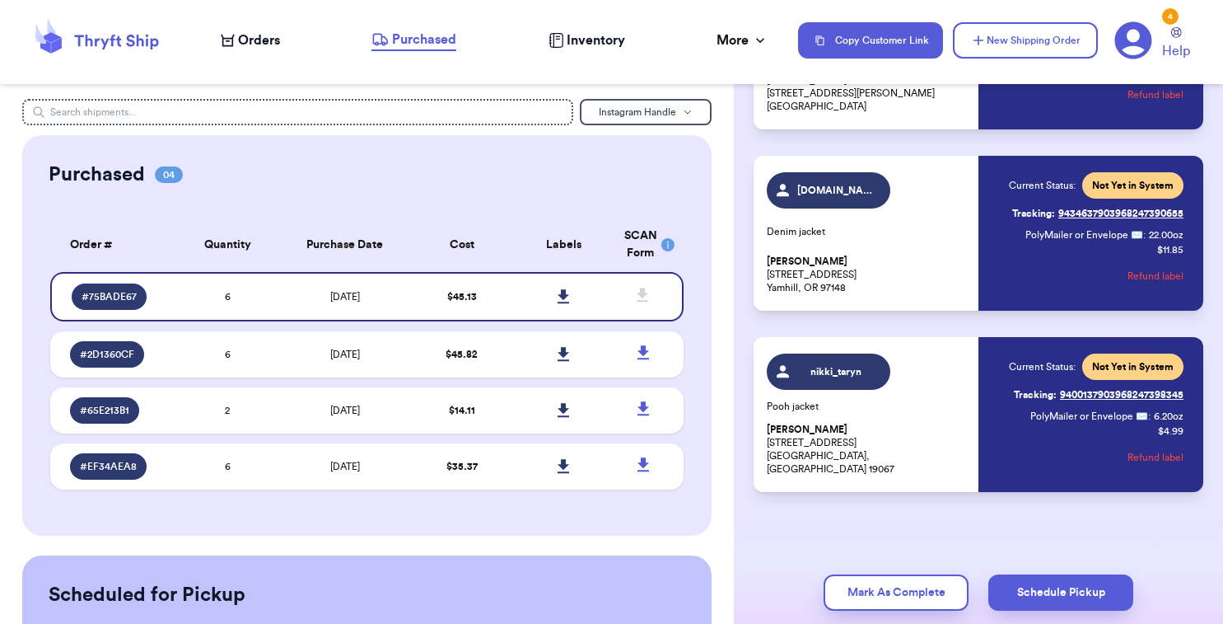
scroll to position [777, 0]
click at [271, 44] on span "Orders" at bounding box center [259, 40] width 42 height 20
